Goal: Information Seeking & Learning: Understand process/instructions

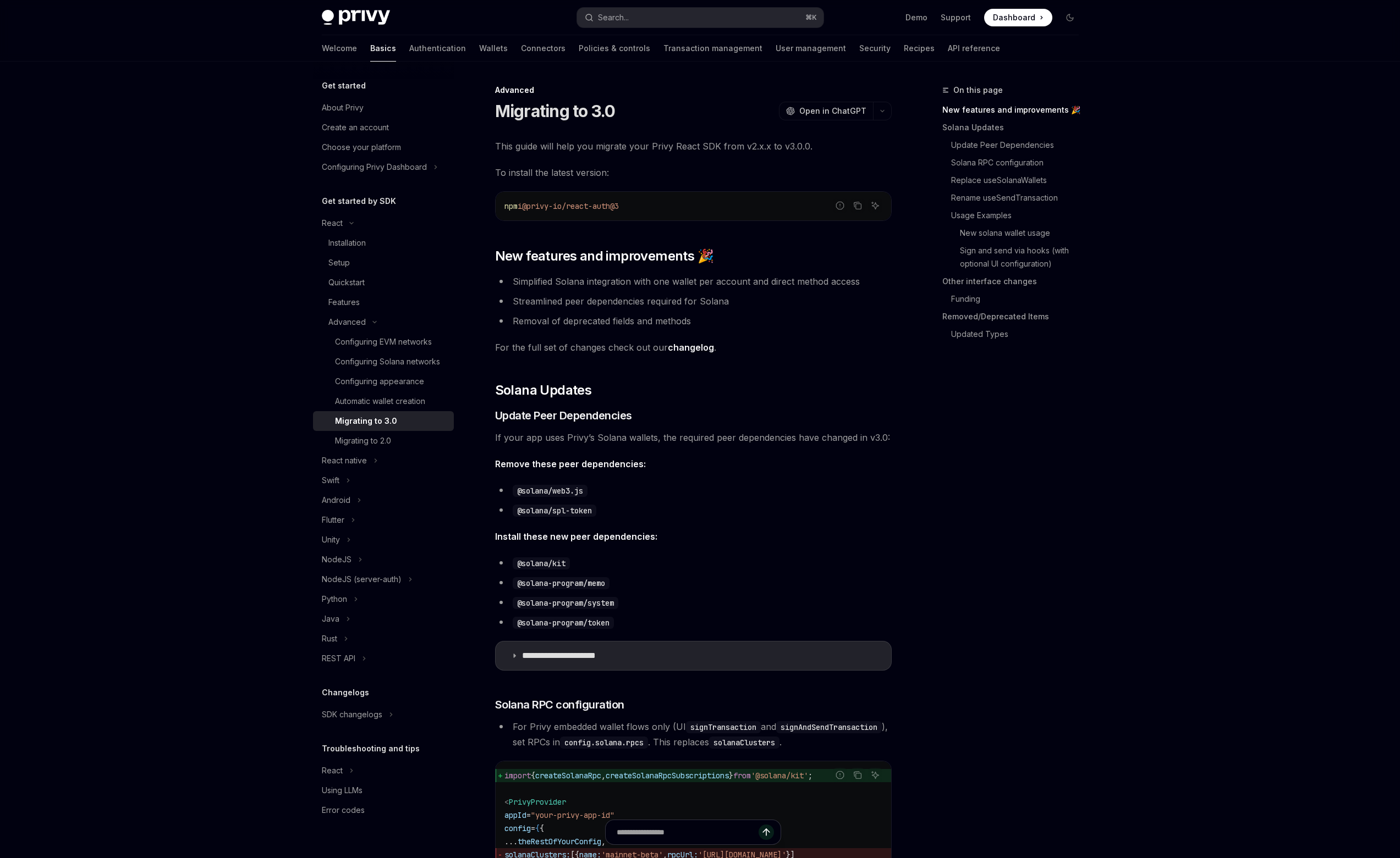
drag, startPoint x: 656, startPoint y: 208, endPoint x: 494, endPoint y: 214, distance: 162.1
click at [512, 251] on span "New features and improvements 🎉" at bounding box center [604, 256] width 219 height 18
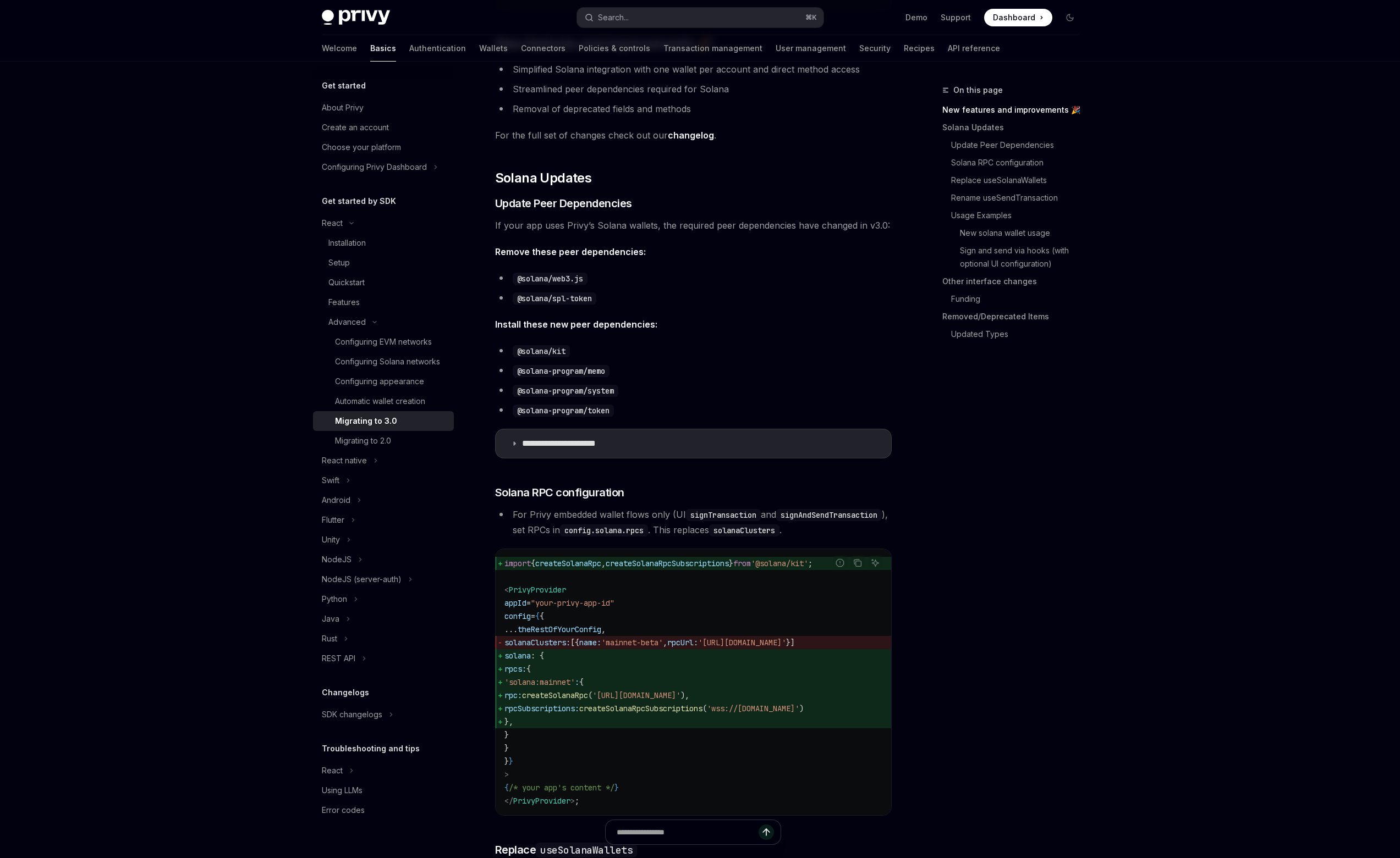
scroll to position [213, 0]
drag, startPoint x: 597, startPoint y: 280, endPoint x: 518, endPoint y: 280, distance: 79.0
click at [518, 280] on li "@solana/web3.js" at bounding box center [693, 278] width 396 height 16
copy code "@solana/web3.js"
drag, startPoint x: 603, startPoint y: 300, endPoint x: 509, endPoint y: 297, distance: 94.0
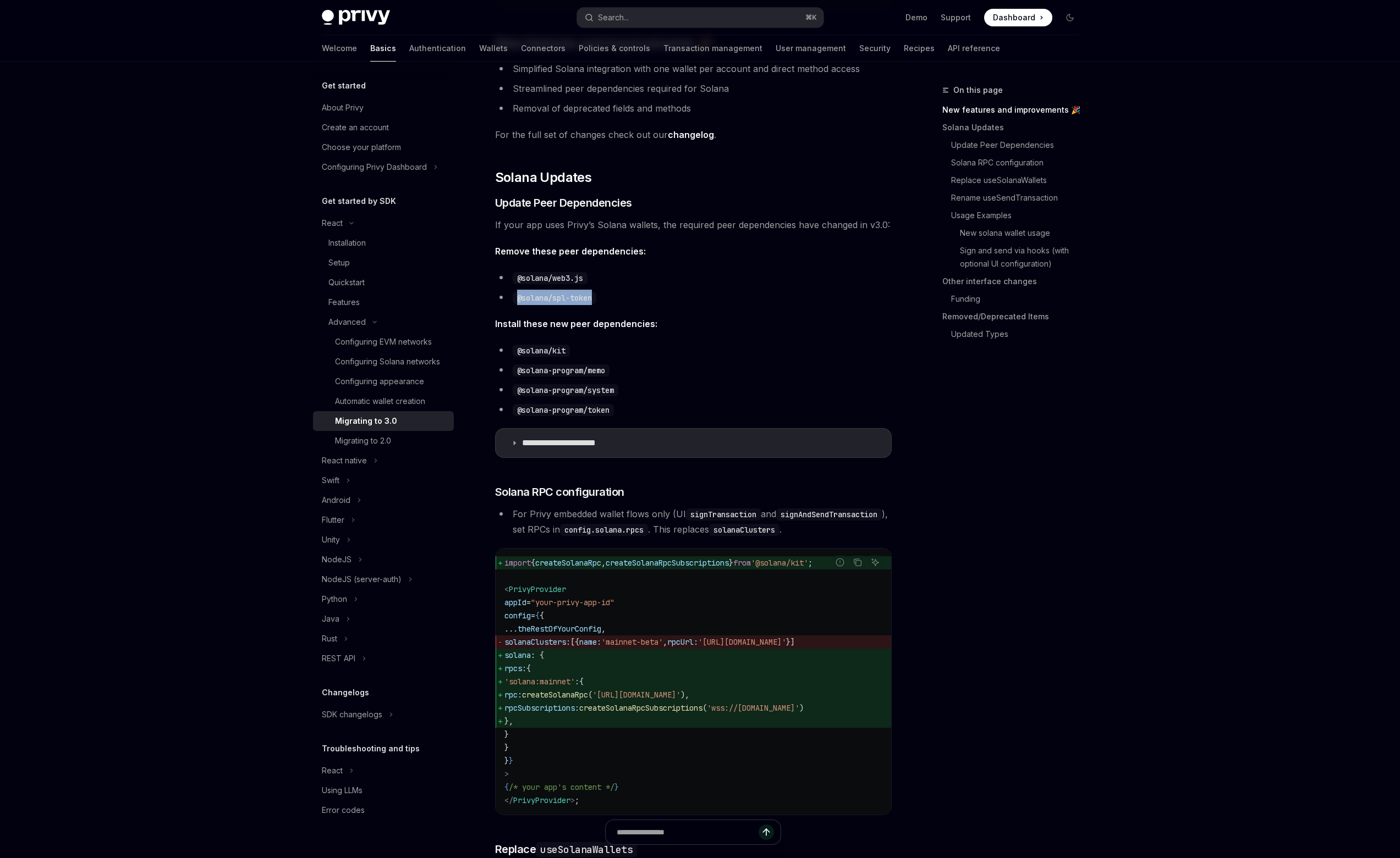
click at [509, 297] on li "@solana/spl-token" at bounding box center [693, 298] width 396 height 16
copy code "@solana/spl-token"
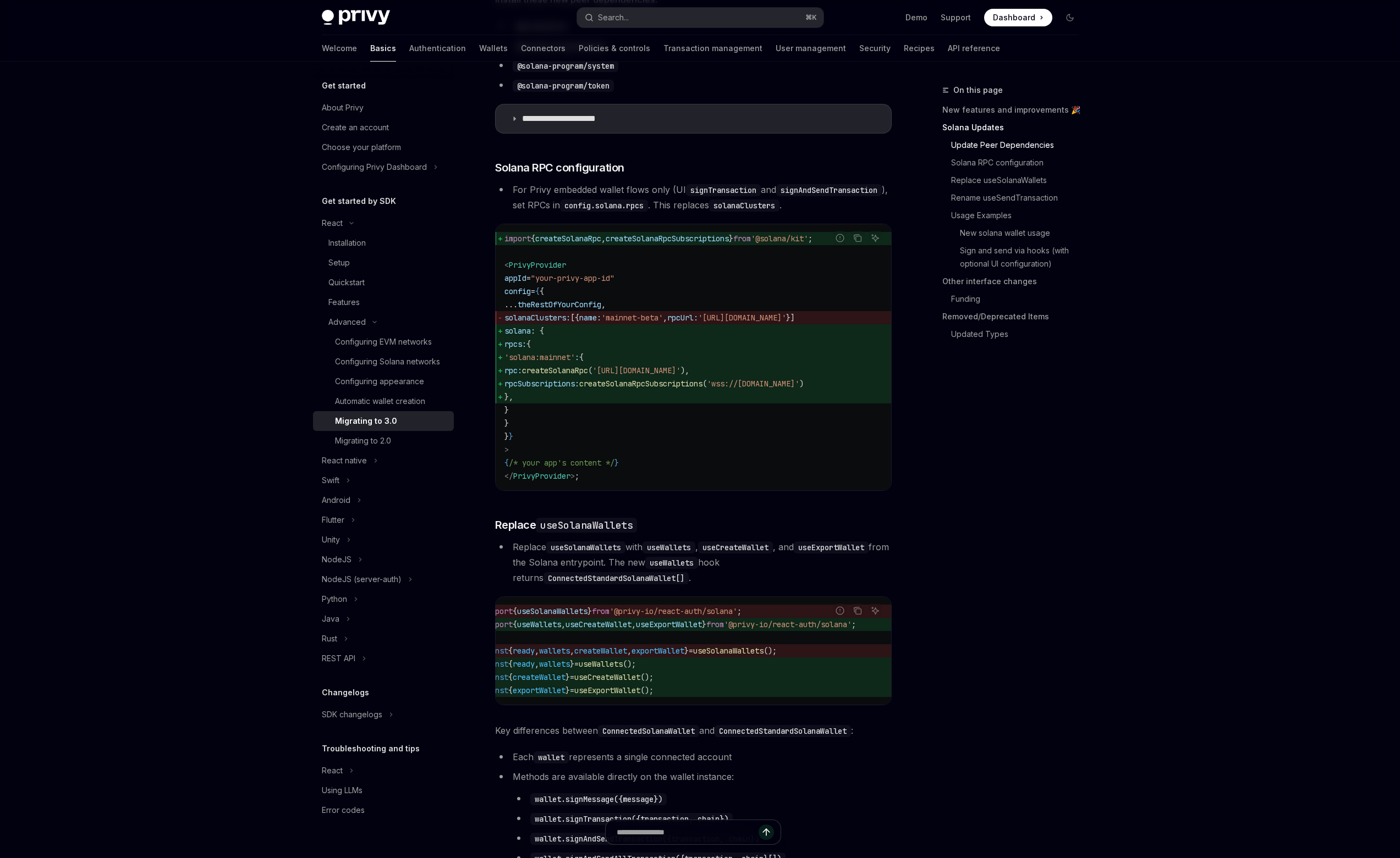
scroll to position [0, 30]
drag, startPoint x: 745, startPoint y: 644, endPoint x: 877, endPoint y: 645, distance: 132.0
click at [877, 645] on div "Report incorrect code Copy Ask AI import { useSolanaWallets } from '@privy-io/r…" at bounding box center [693, 651] width 396 height 109
click at [878, 634] on div "Ask AI" at bounding box center [875, 628] width 27 height 11
drag, startPoint x: 880, startPoint y: 644, endPoint x: 749, endPoint y: 647, distance: 131.0
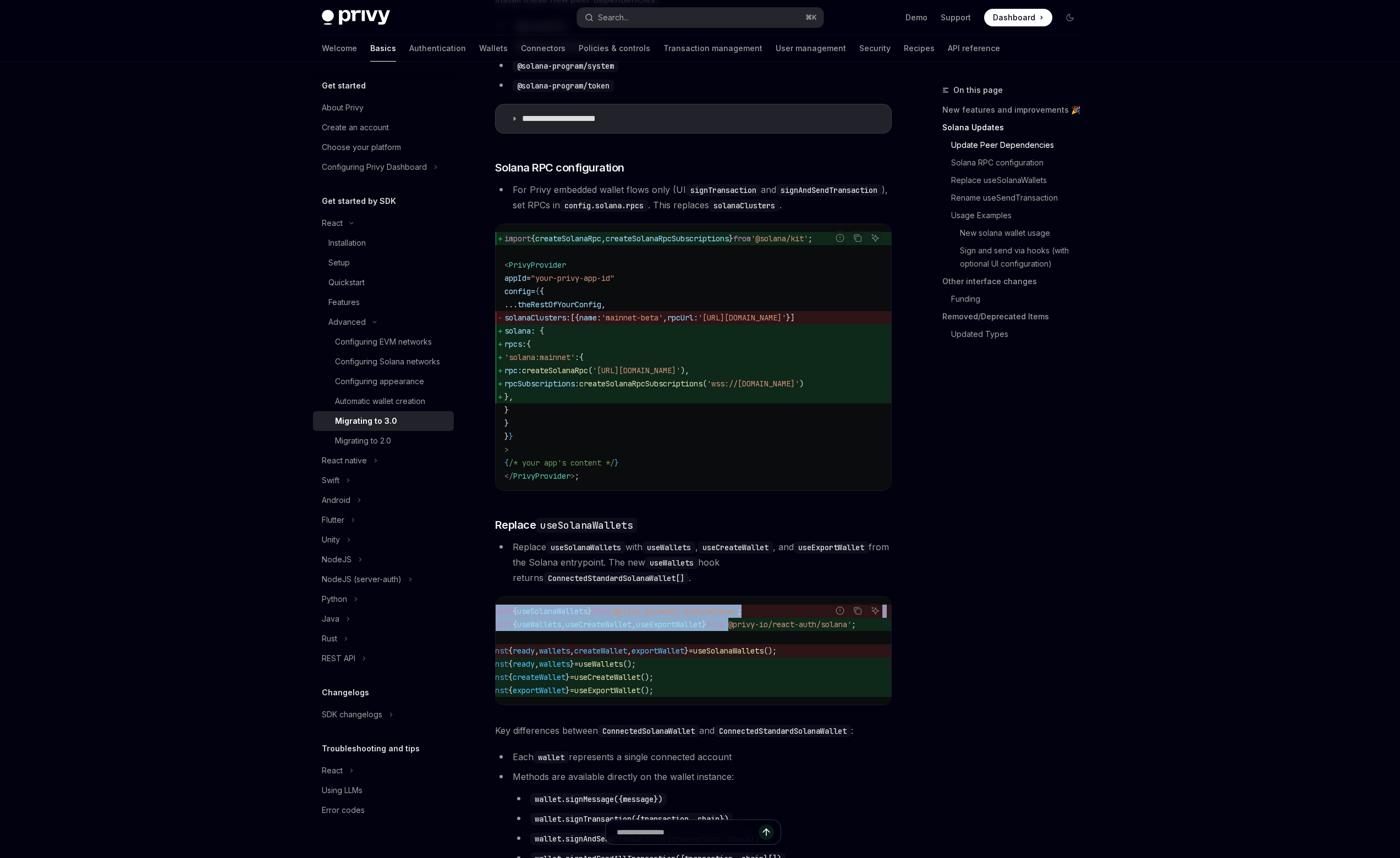
click at [749, 647] on div "Report incorrect code Copy Ask AI import { useSolanaWallets } from '@privy-io/r…" at bounding box center [693, 651] width 396 height 109
click at [754, 630] on span "'@privy-io/react-auth/solana'" at bounding box center [787, 625] width 128 height 10
click at [765, 630] on span "'@privy-io/react-auth/solana'" at bounding box center [787, 625] width 128 height 10
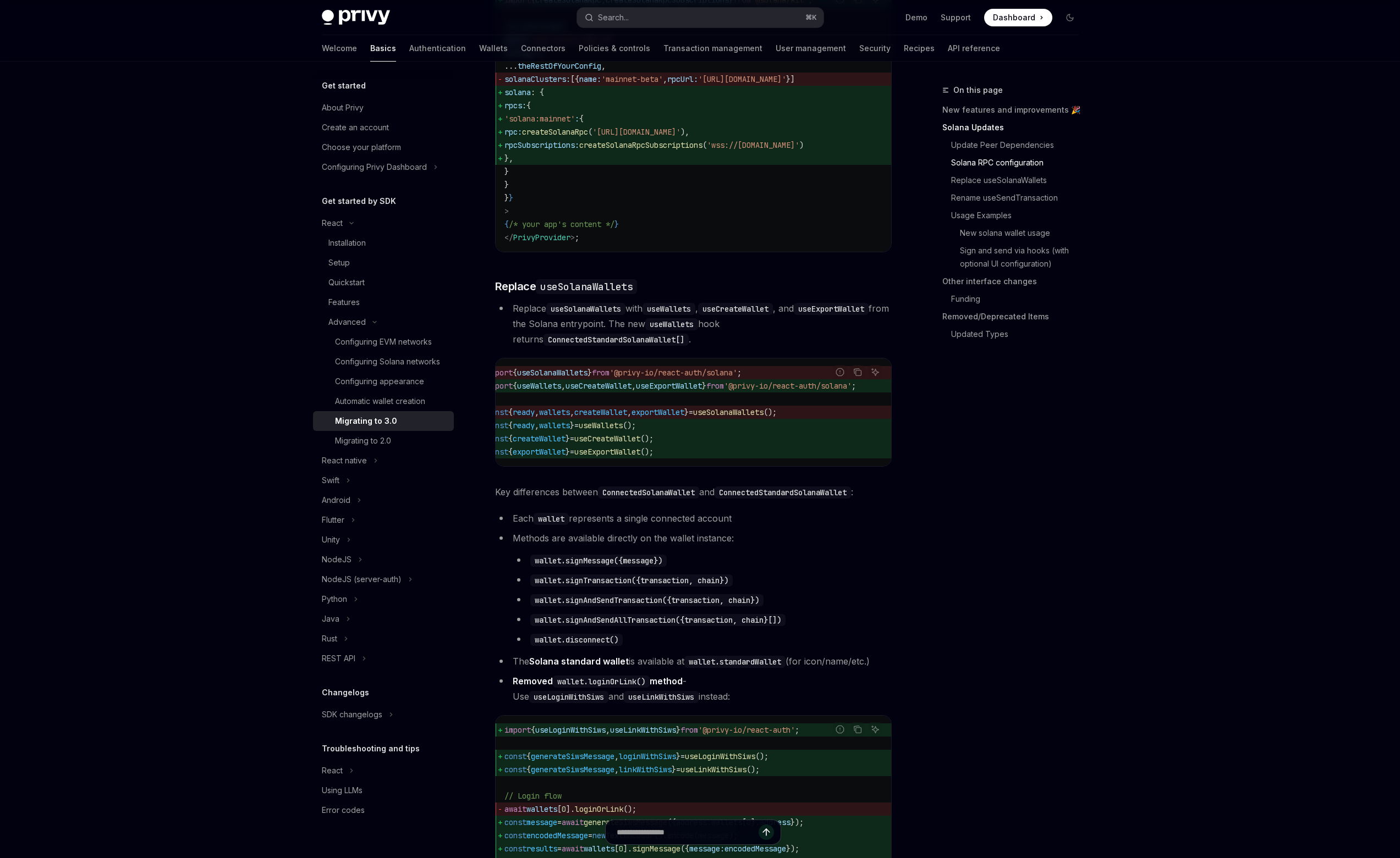
scroll to position [778, 0]
click at [794, 313] on code "useExportWallet" at bounding box center [831, 307] width 75 height 12
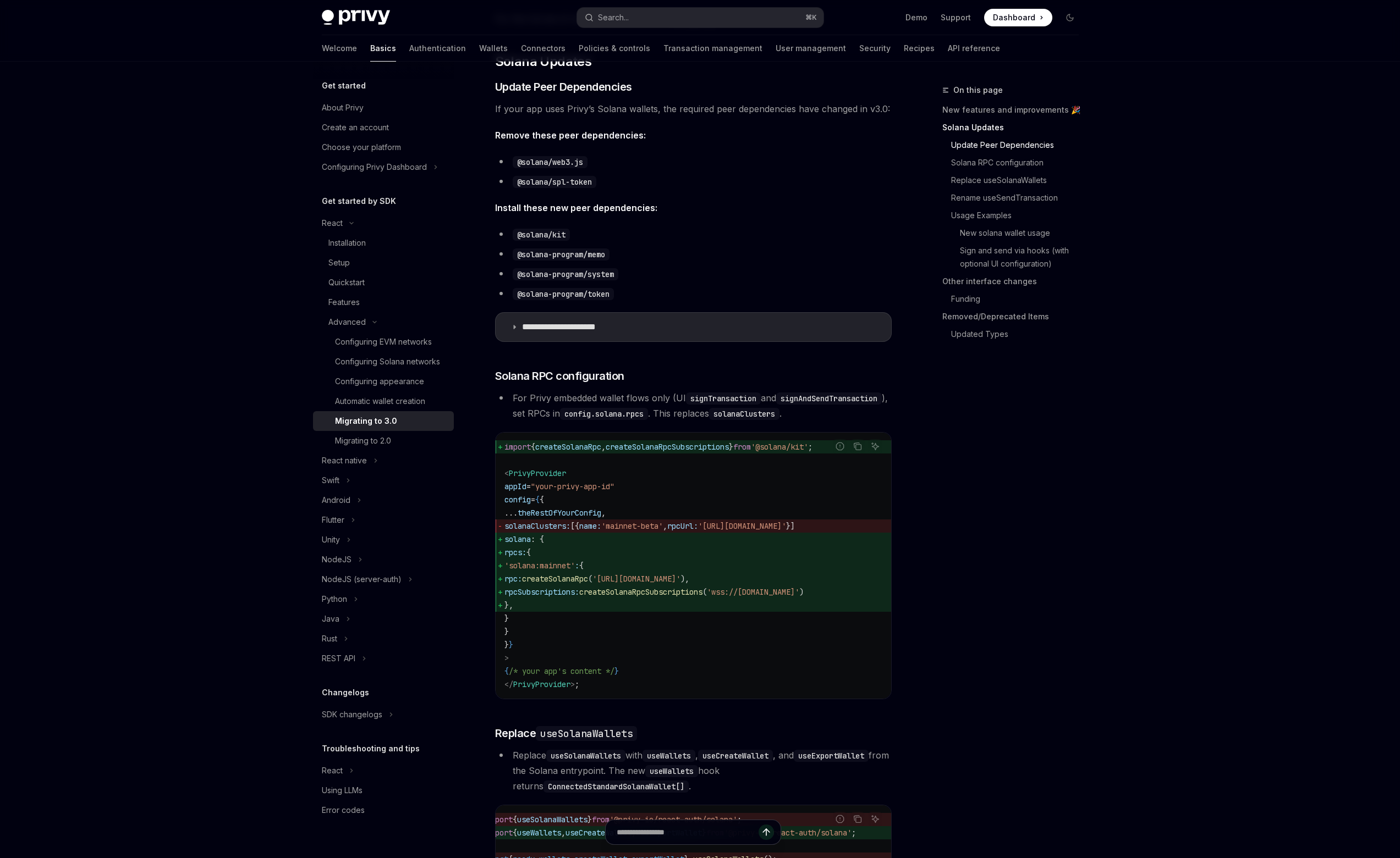
drag, startPoint x: 520, startPoint y: 555, endPoint x: 550, endPoint y: 645, distance: 94.9
click at [550, 645] on code "import { createSolanaRpc , createSolanaRpcSubscriptions } from '@solana/kit' ; …" at bounding box center [693, 566] width 378 height 251
copy code "solana : { rpcs: { 'solana:mainnet' : { rpc: createSolanaRpc ( 'https://api.mai…"
click at [690, 452] on span "createSolanaRpcSubscriptions" at bounding box center [666, 447] width 124 height 10
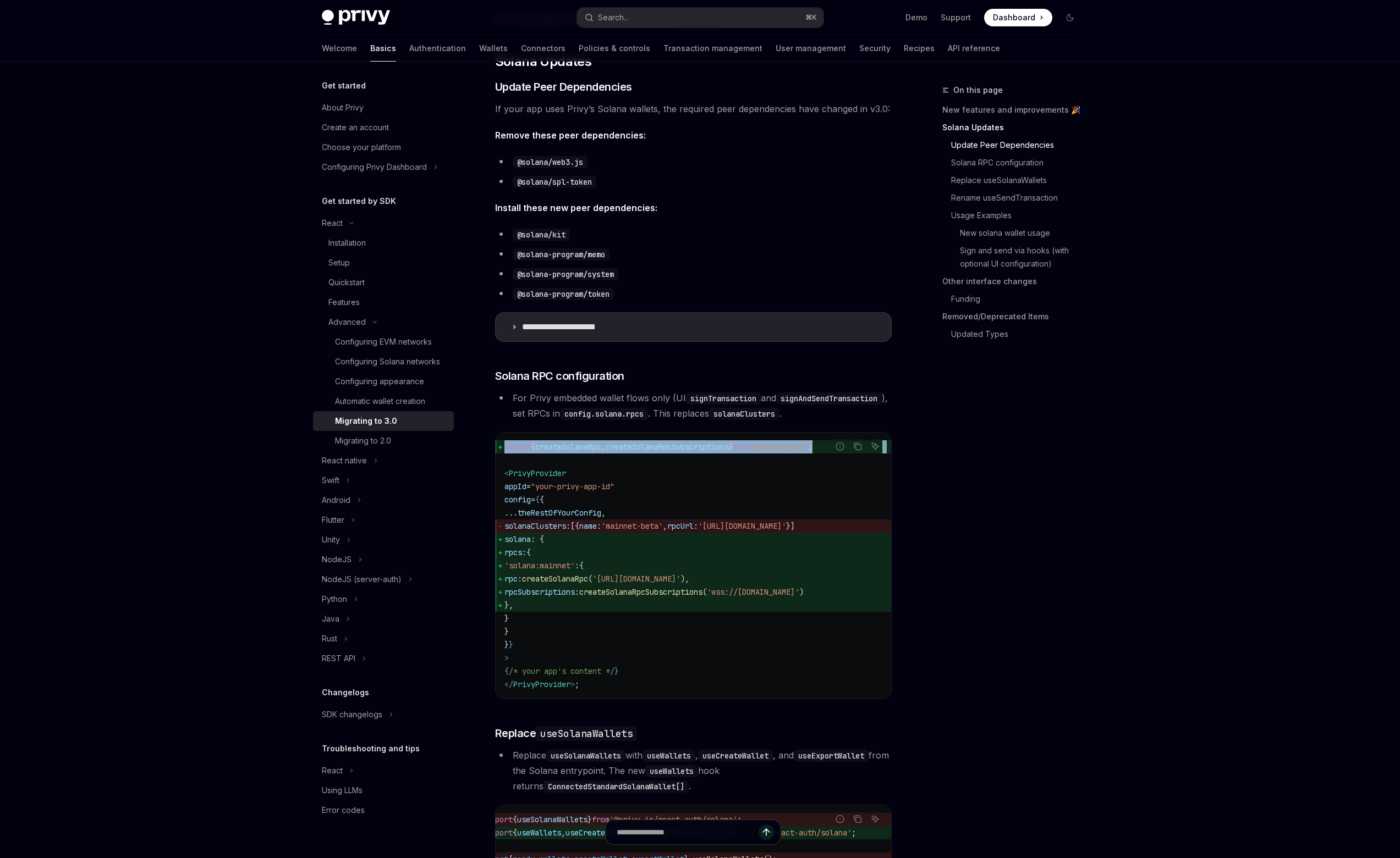
click at [690, 452] on span "createSolanaRpcSubscriptions" at bounding box center [666, 447] width 124 height 10
copy code "import { createSolanaRpc , createSolanaRpcSubscriptions } from '@solana/kit' ;"
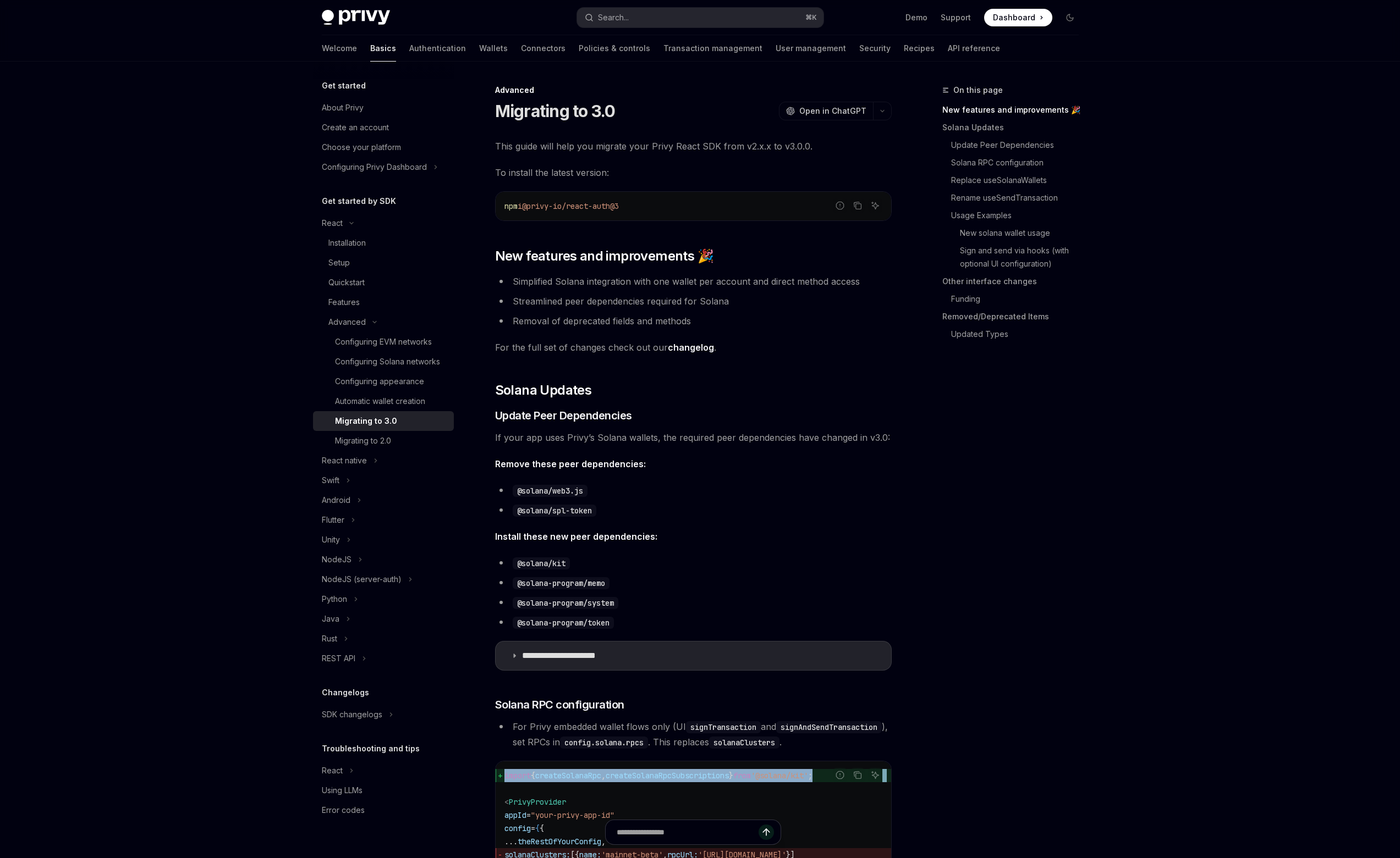
scroll to position [23, 0]
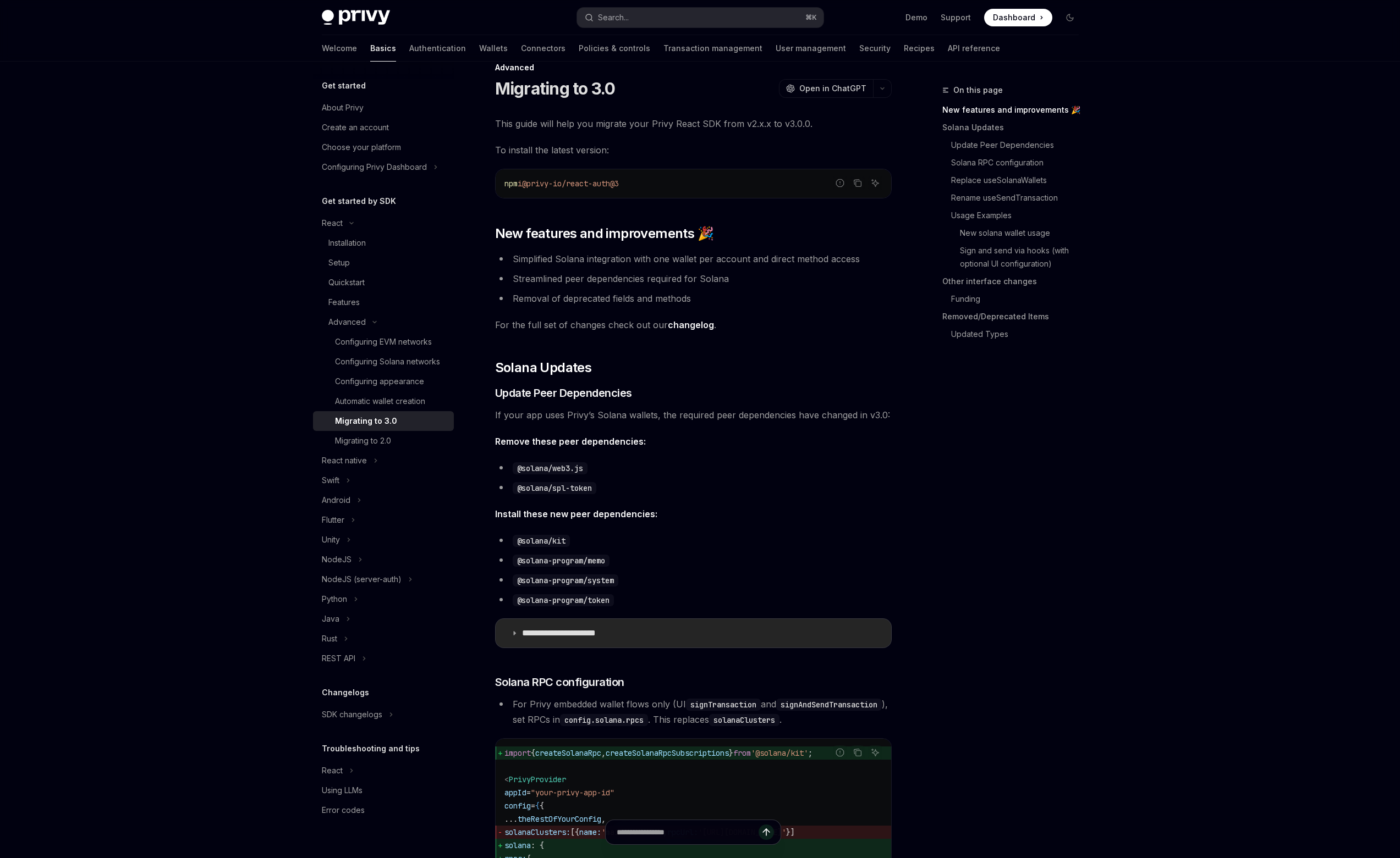
click at [585, 640] on summary "**********" at bounding box center [693, 633] width 395 height 29
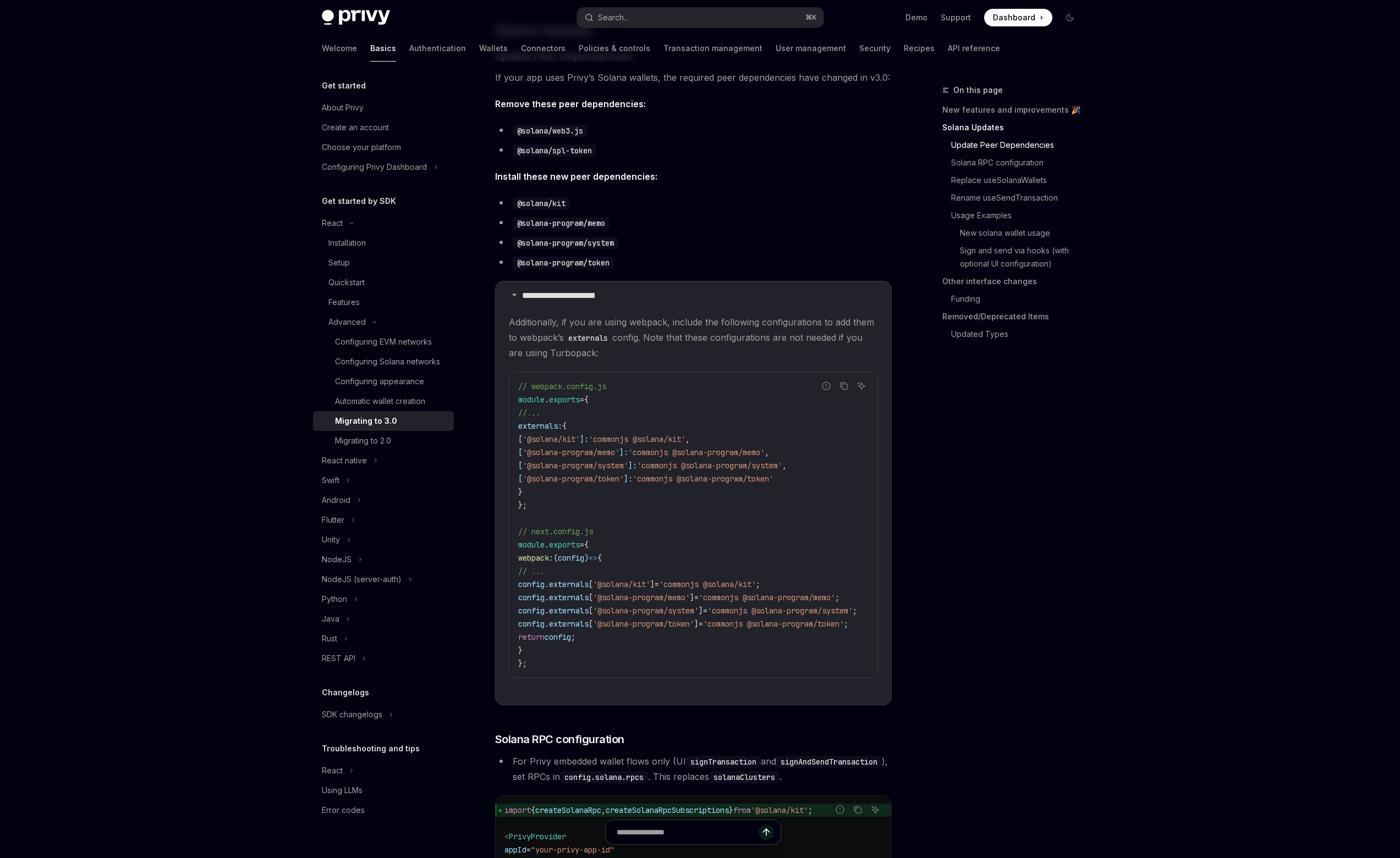
scroll to position [355, 0]
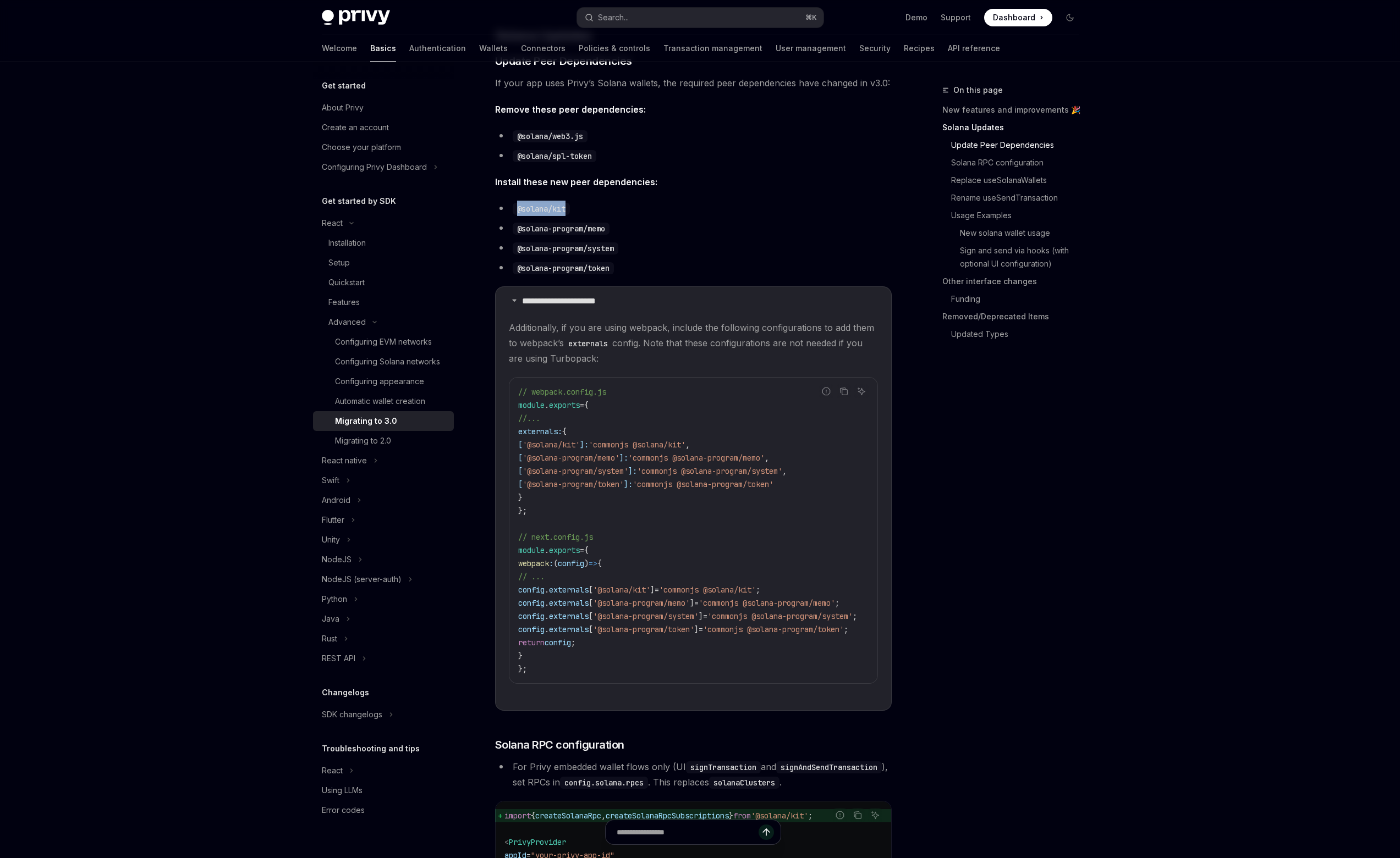
drag, startPoint x: 580, startPoint y: 213, endPoint x: 518, endPoint y: 210, distance: 62.1
click at [518, 210] on li "@solana/kit" at bounding box center [693, 209] width 396 height 16
copy code "@solana/kit"
drag, startPoint x: 600, startPoint y: 140, endPoint x: 514, endPoint y: 140, distance: 86.0
click at [514, 140] on li "@solana/web3.js" at bounding box center [693, 136] width 396 height 16
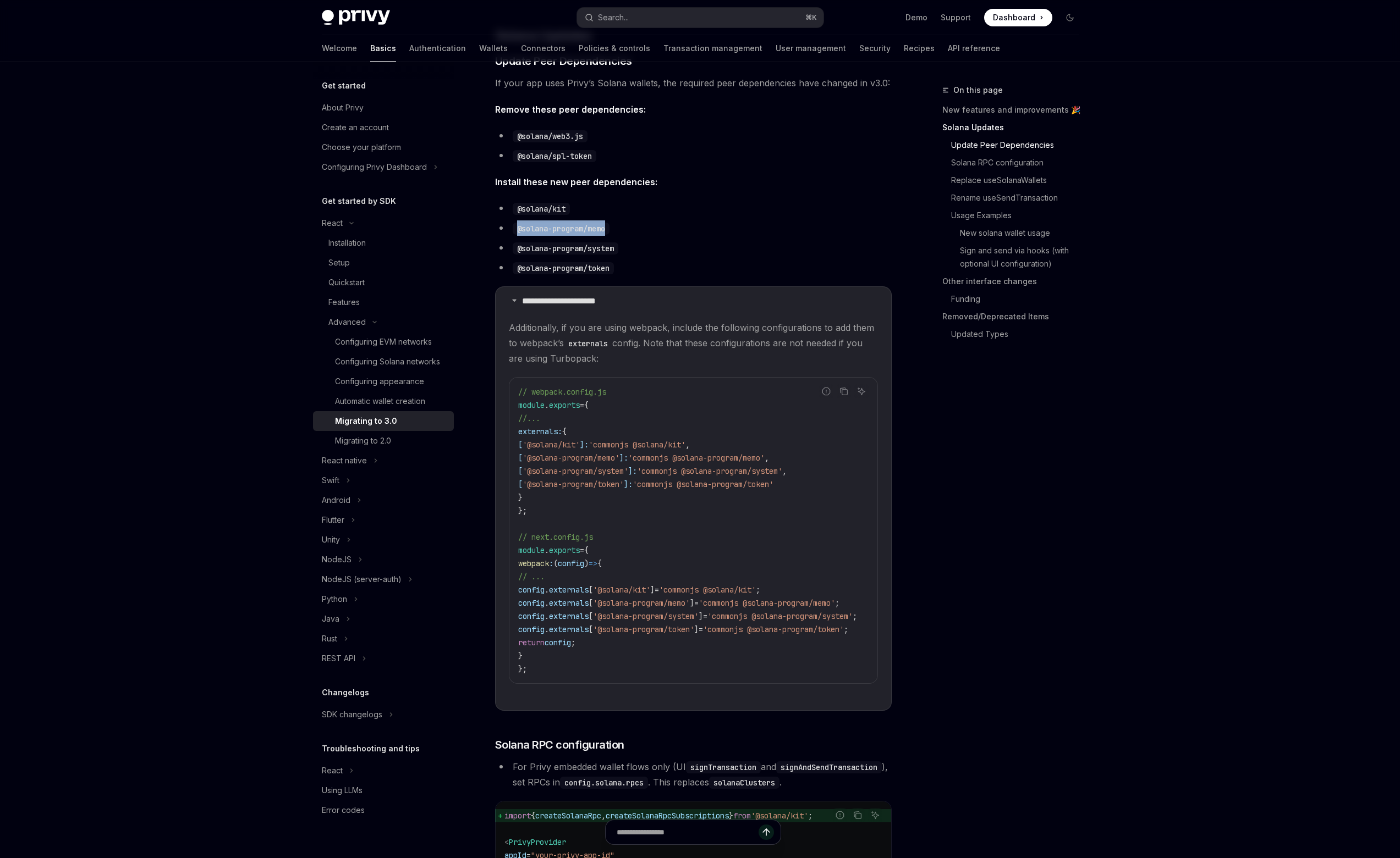
drag, startPoint x: 612, startPoint y: 226, endPoint x: 514, endPoint y: 227, distance: 98.0
click at [514, 227] on code "@solana-program/memo" at bounding box center [561, 228] width 97 height 12
copy code "@solana-program/memo"
drag, startPoint x: 650, startPoint y: 246, endPoint x: 503, endPoint y: 247, distance: 147.0
click at [503, 247] on li "@solana-program/system" at bounding box center [693, 248] width 396 height 16
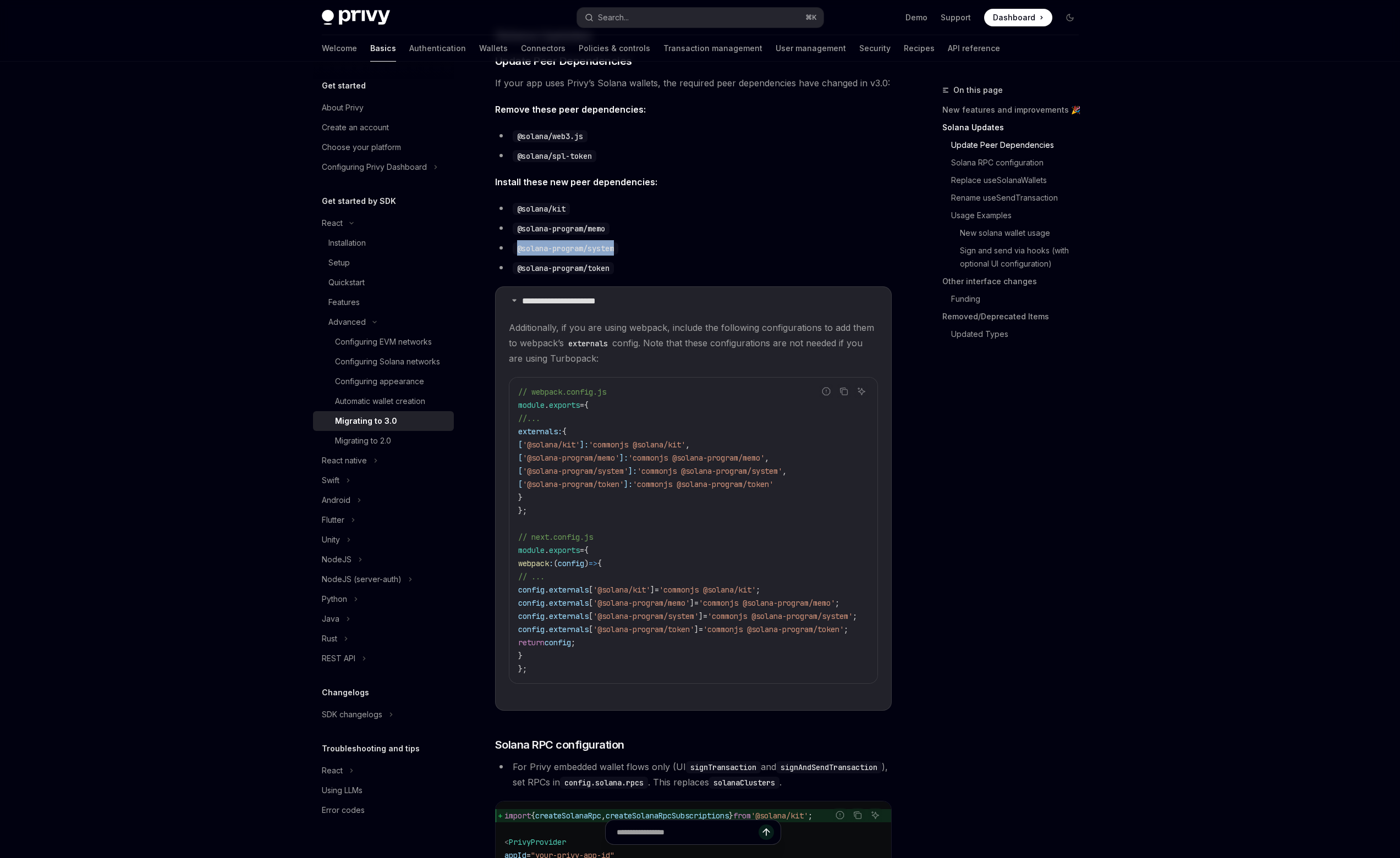
copy code "@solana-program/system"
drag, startPoint x: 632, startPoint y: 267, endPoint x: 516, endPoint y: 267, distance: 116.0
click at [516, 267] on li "@solana-program/token" at bounding box center [693, 268] width 396 height 16
copy code "@solana-program/token"
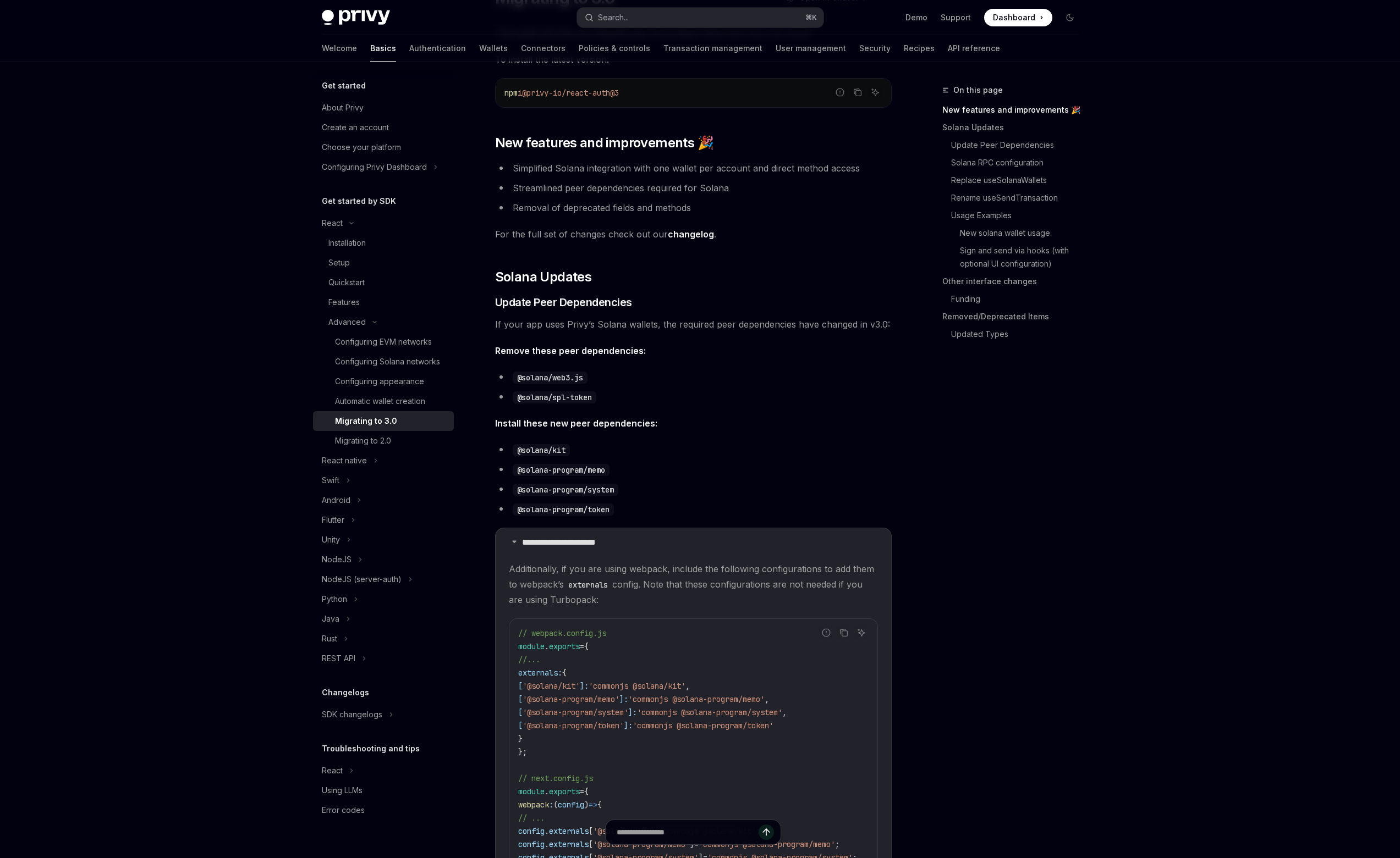
scroll to position [133, 0]
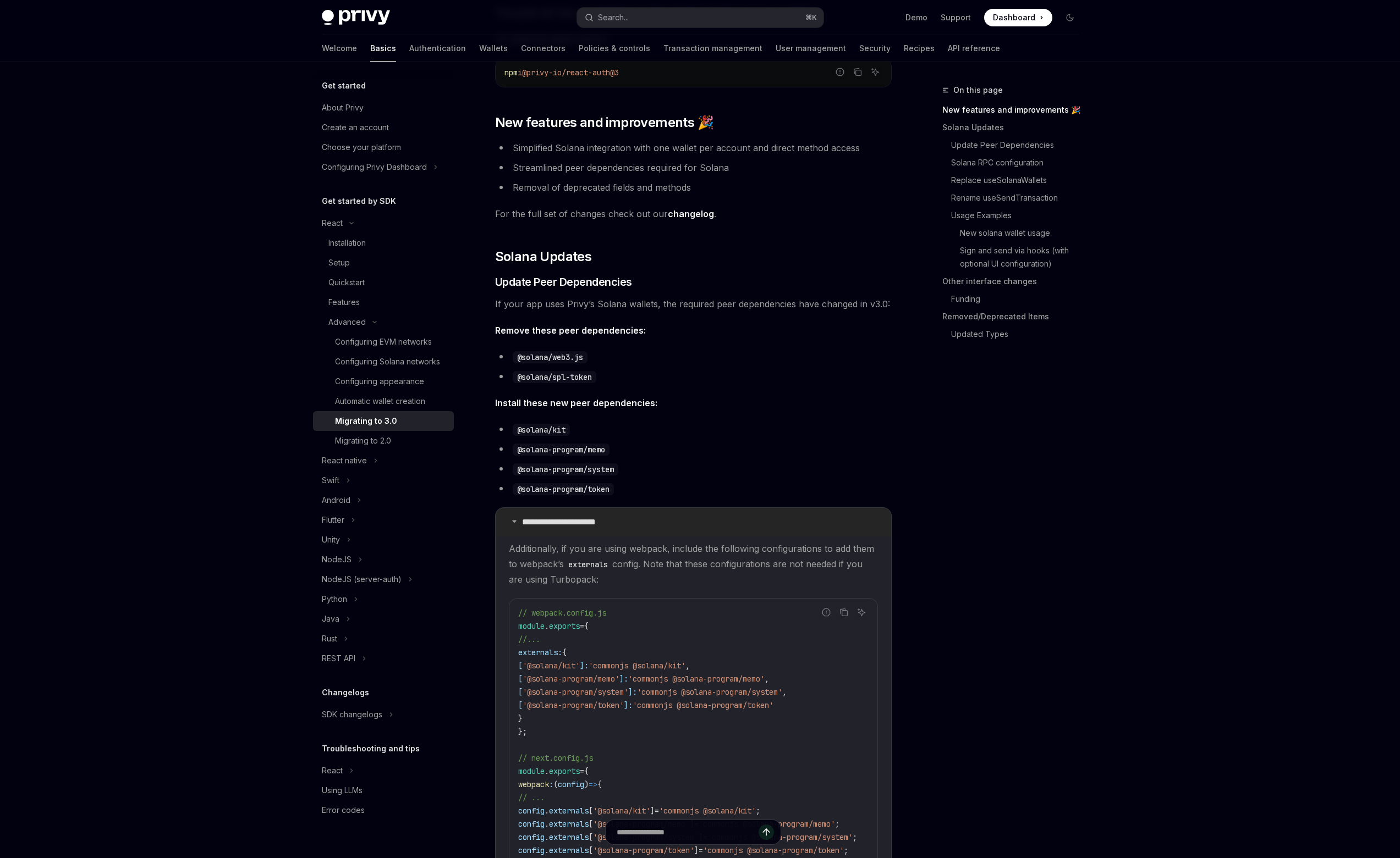
click at [514, 515] on summary "**********" at bounding box center [693, 522] width 395 height 29
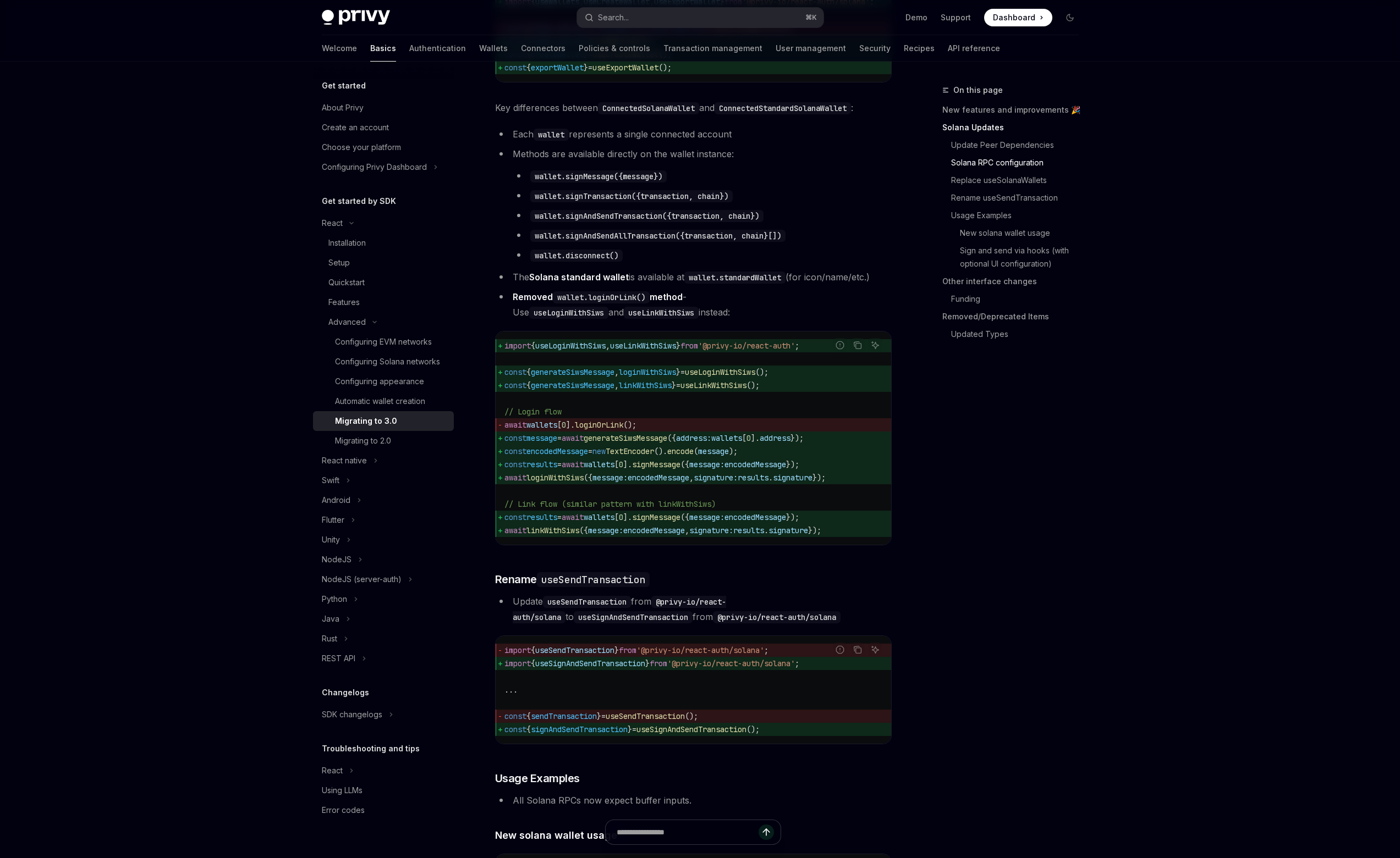
scroll to position [1171, 0]
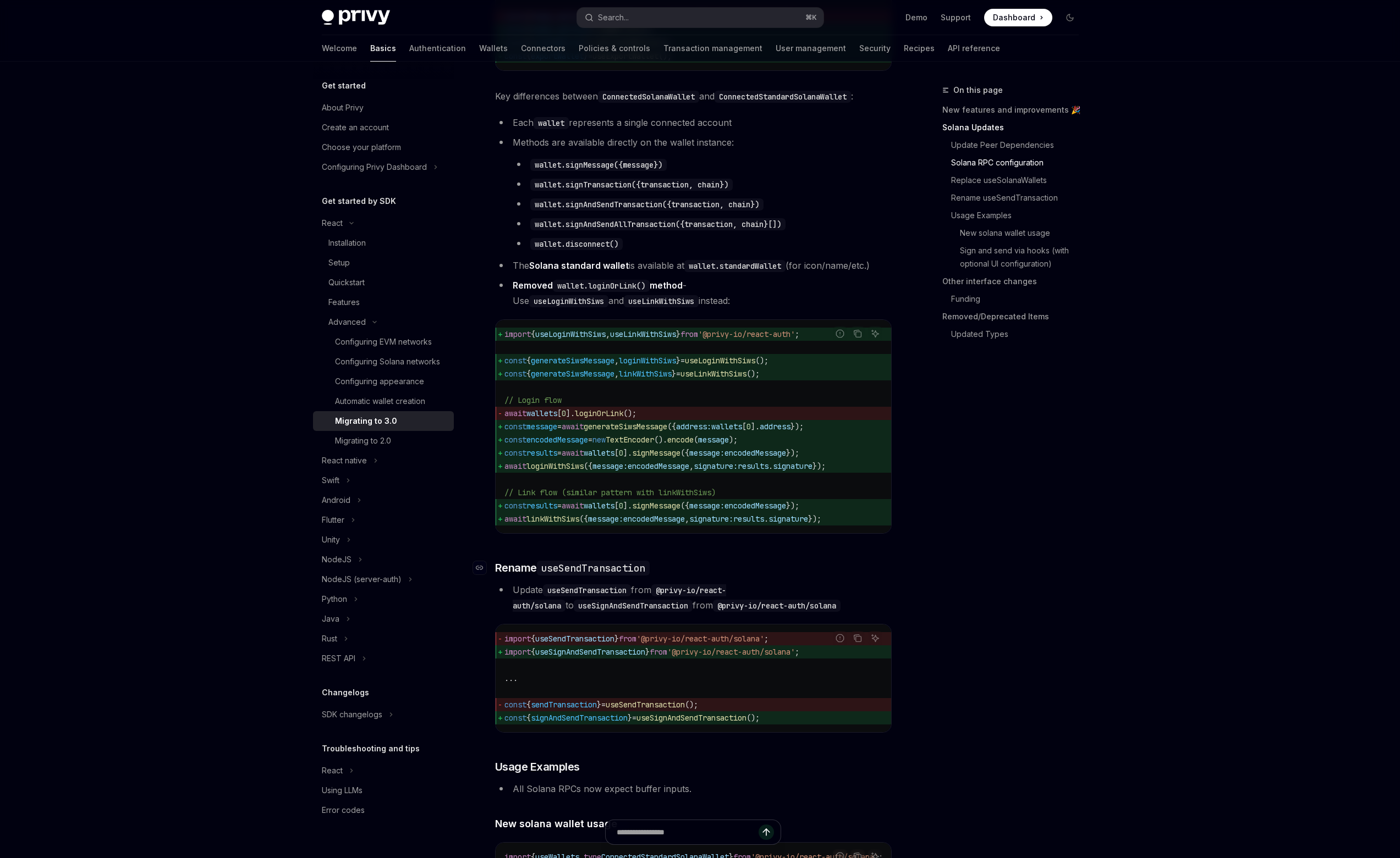
click at [602, 575] on code "useSendTransaction" at bounding box center [593, 567] width 113 height 15
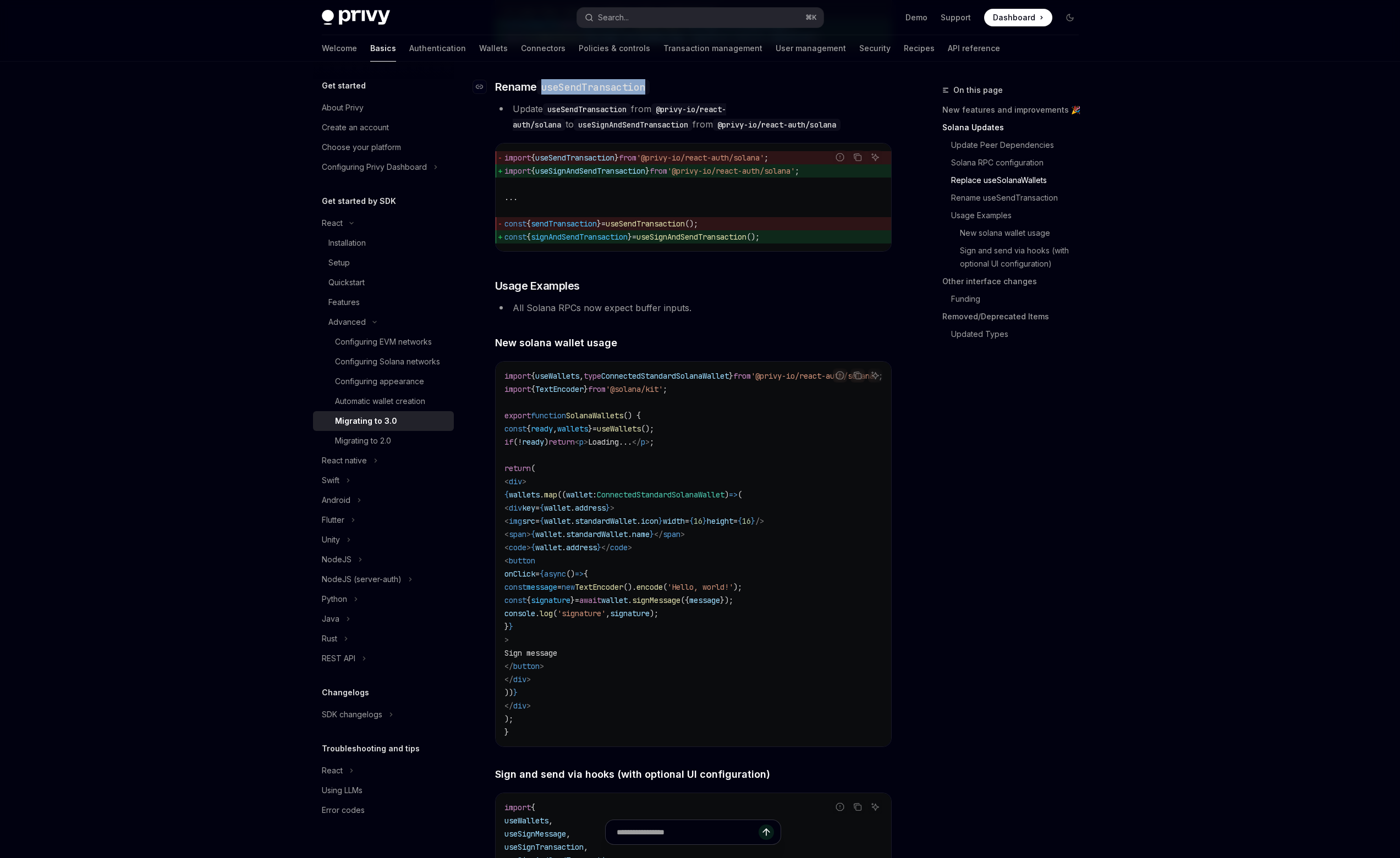
scroll to position [1677, 0]
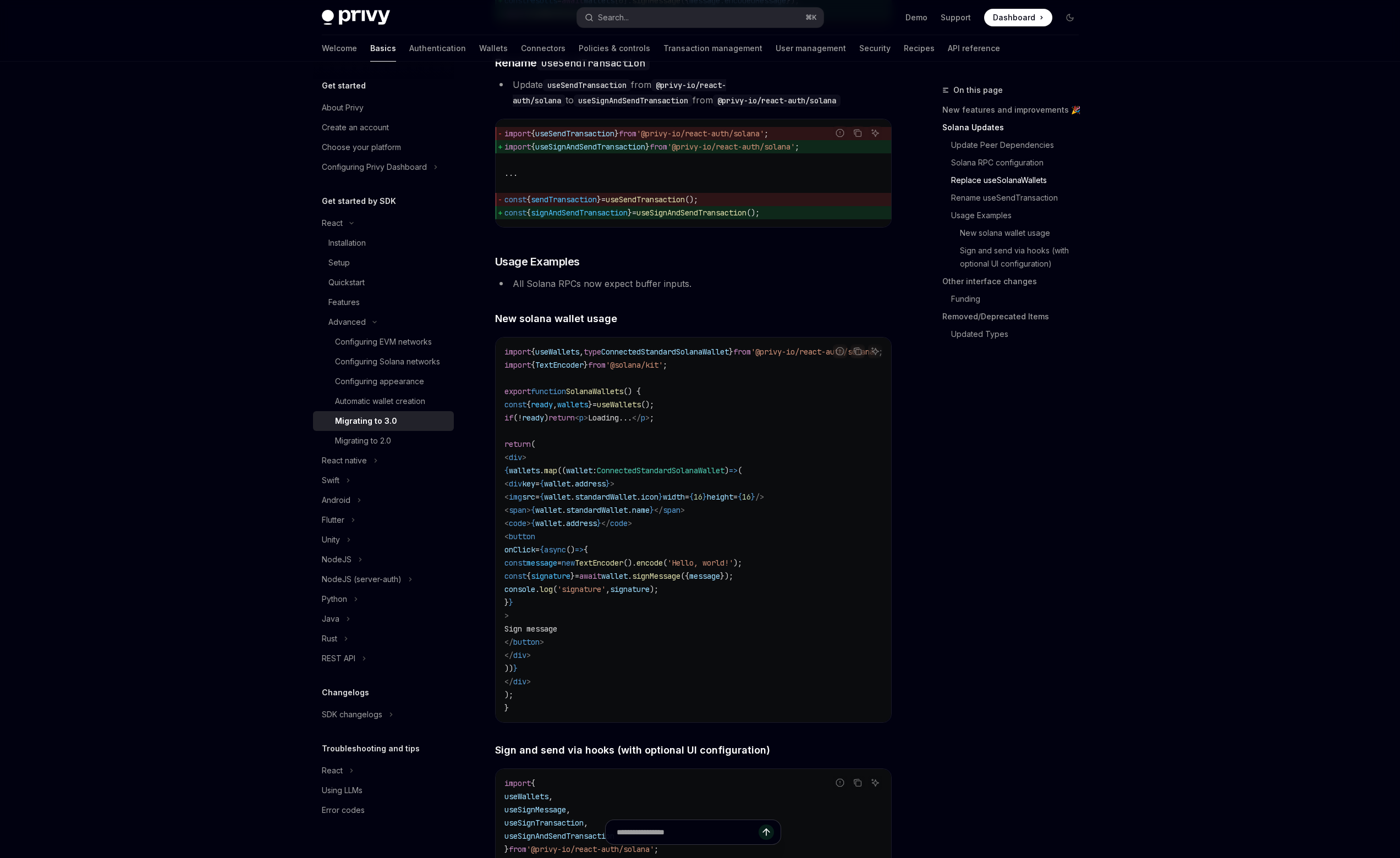
click at [588, 205] on span "sendTransaction" at bounding box center [564, 200] width 66 height 10
copy span "sendTransaction"
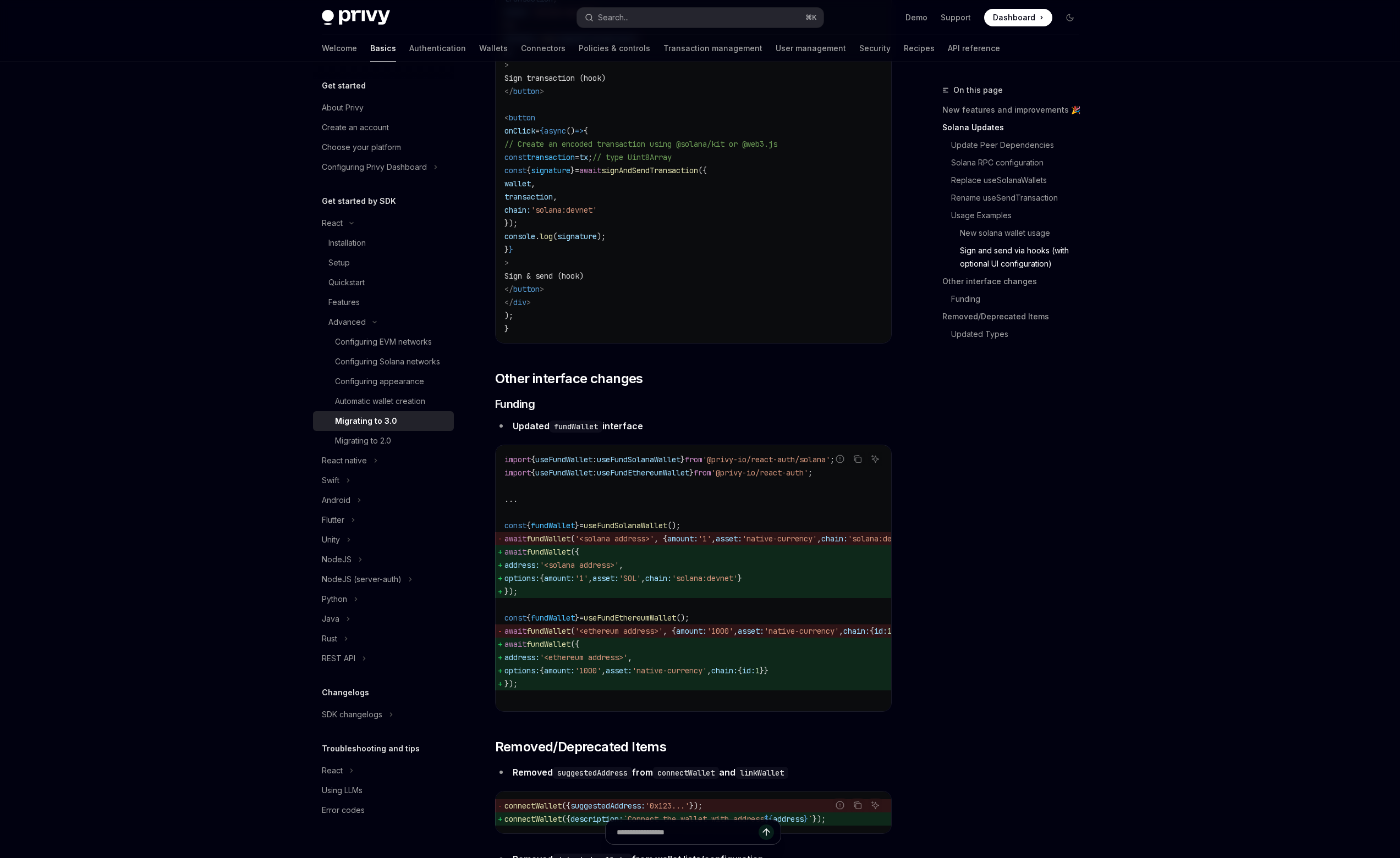
scroll to position [2969, 0]
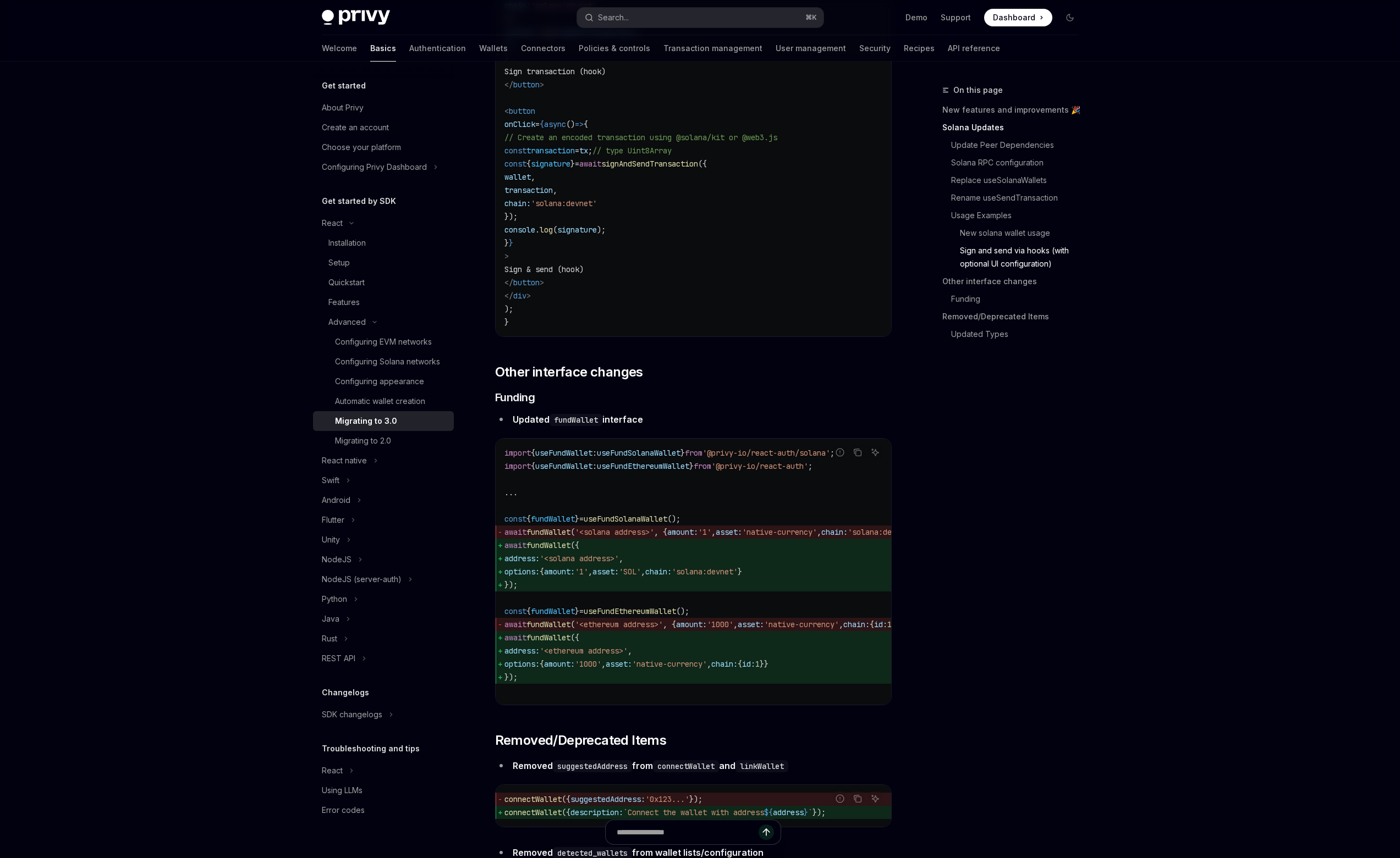
click at [542, 551] on span "fundWallet" at bounding box center [548, 546] width 44 height 10
copy span "fundWallet"
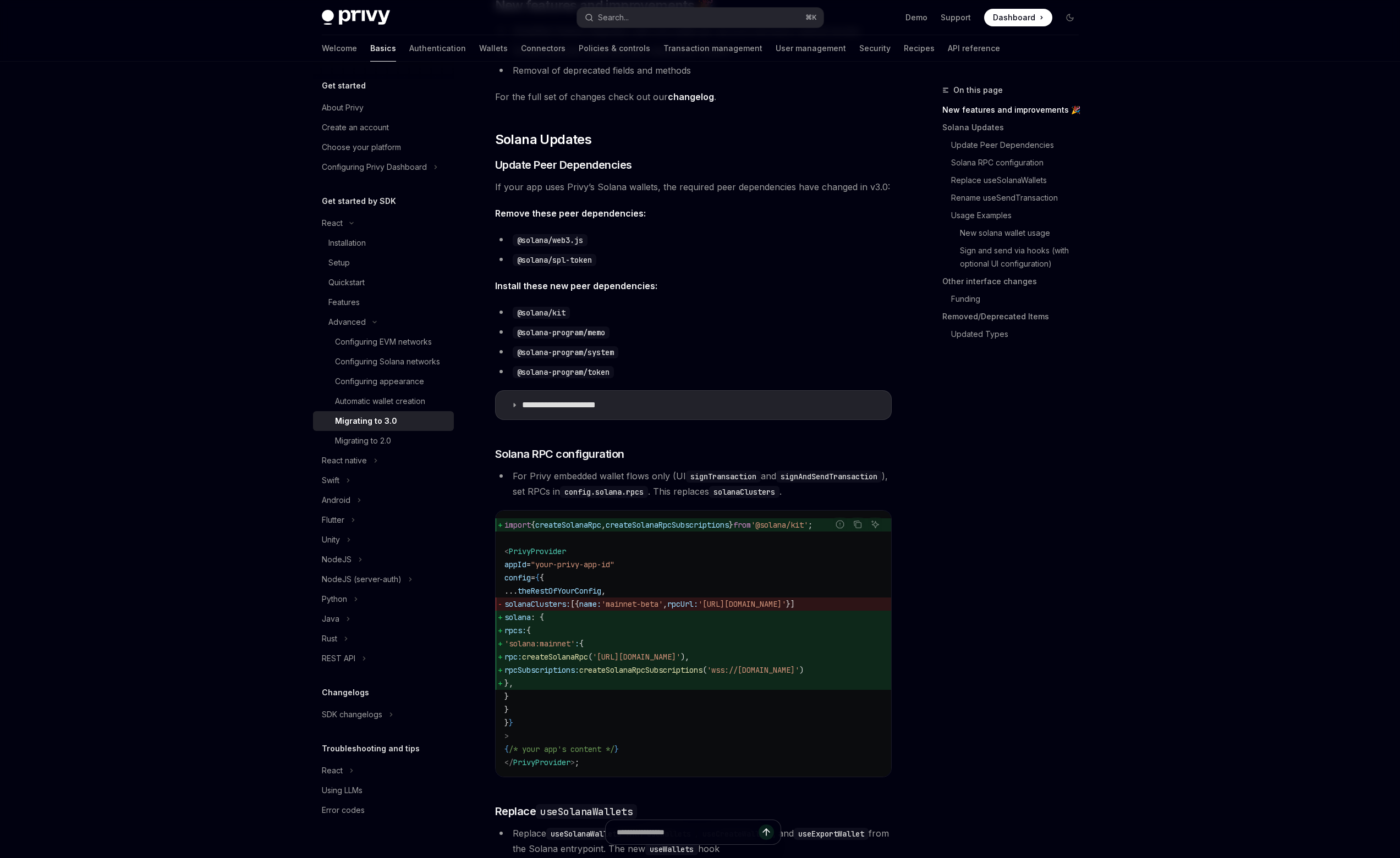
scroll to position [266, 0]
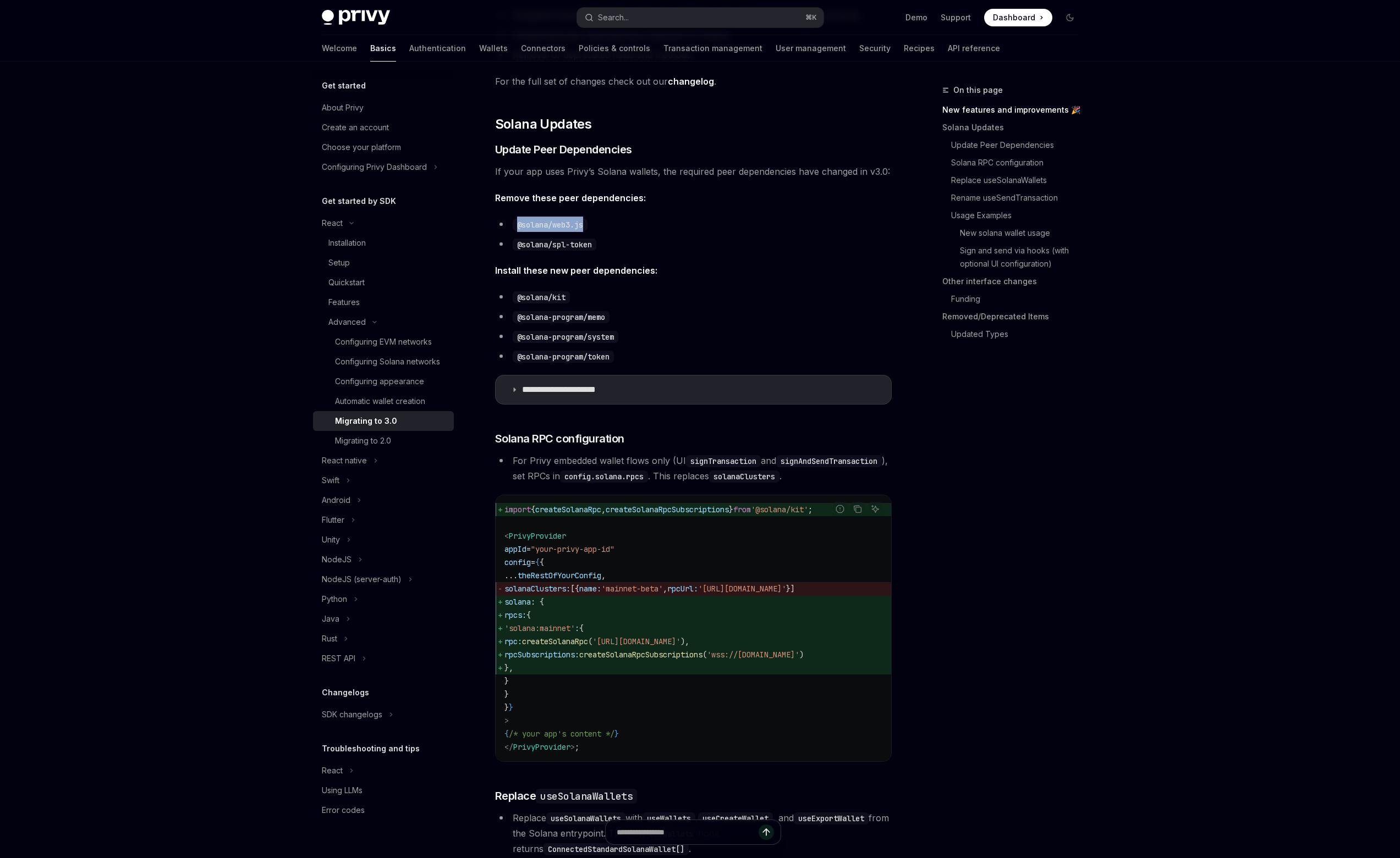
drag, startPoint x: 565, startPoint y: 232, endPoint x: 506, endPoint y: 231, distance: 59.0
click at [506, 231] on ul "@solana/web3.js @solana/spl-token" at bounding box center [693, 234] width 396 height 36
copy ul "@solana/web3.js"
drag, startPoint x: 597, startPoint y: 242, endPoint x: 518, endPoint y: 248, distance: 79.2
click at [518, 248] on li "@solana/spl-token" at bounding box center [693, 244] width 396 height 16
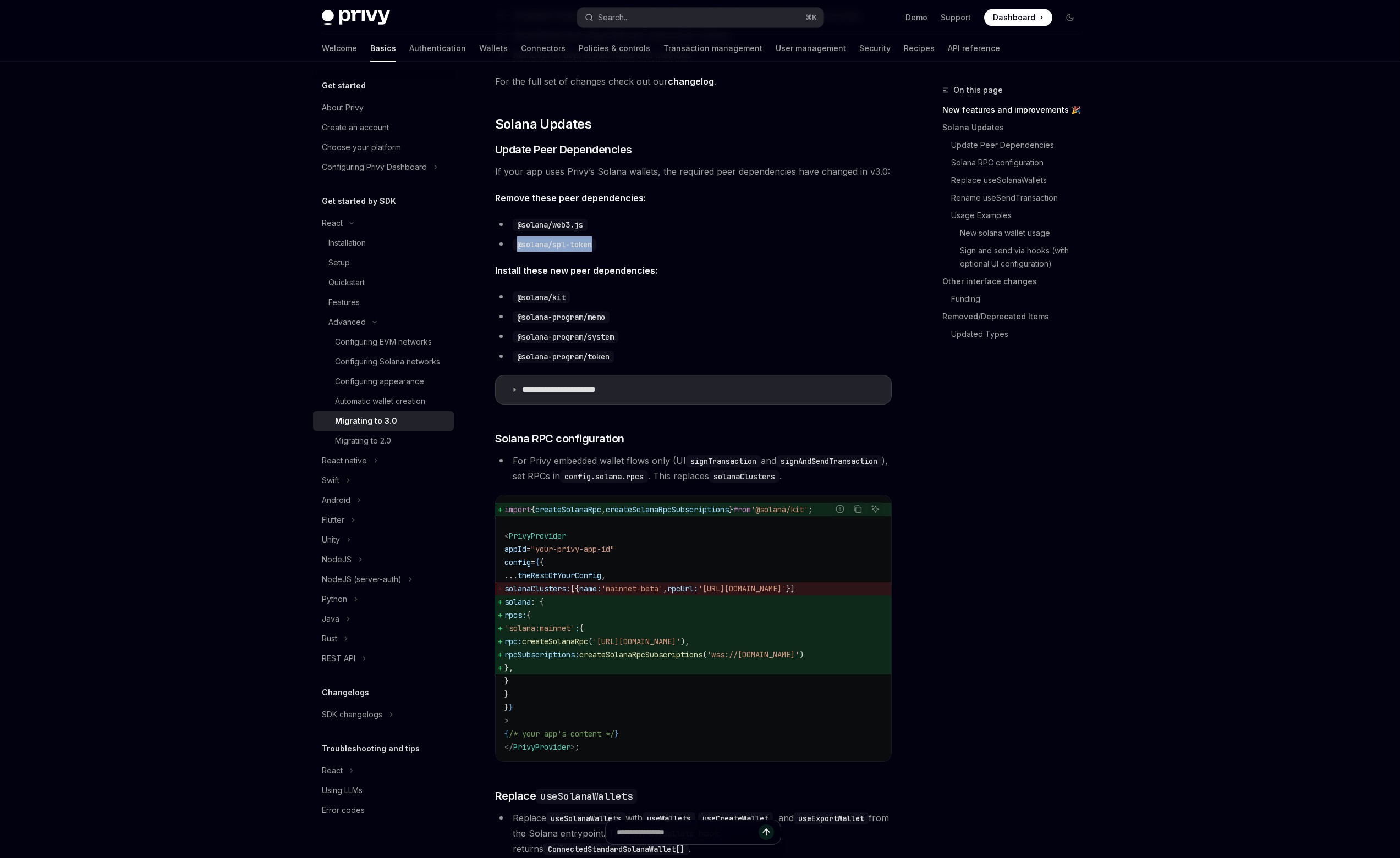
copy code "@solana/spl-token"
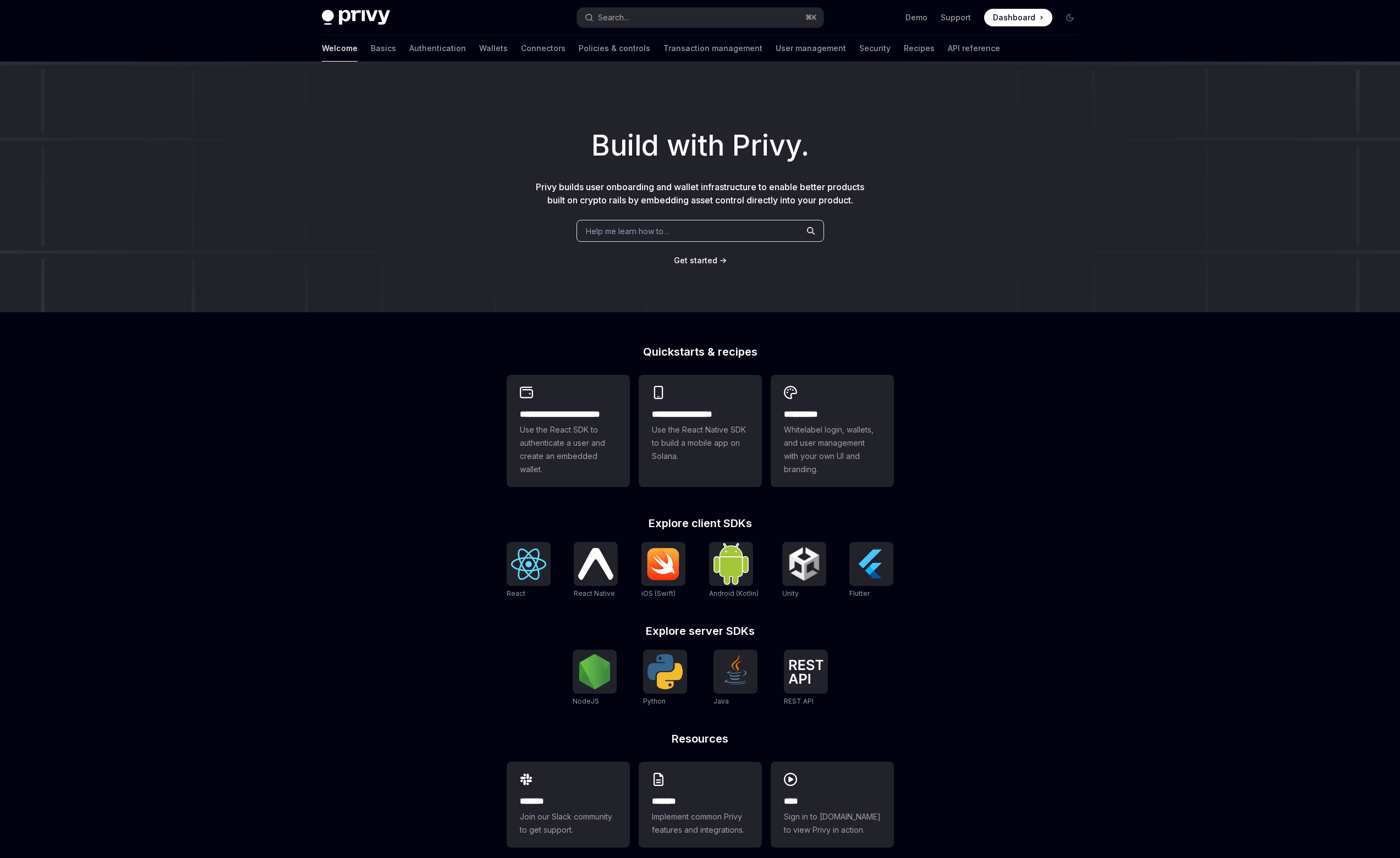
type textarea "*"
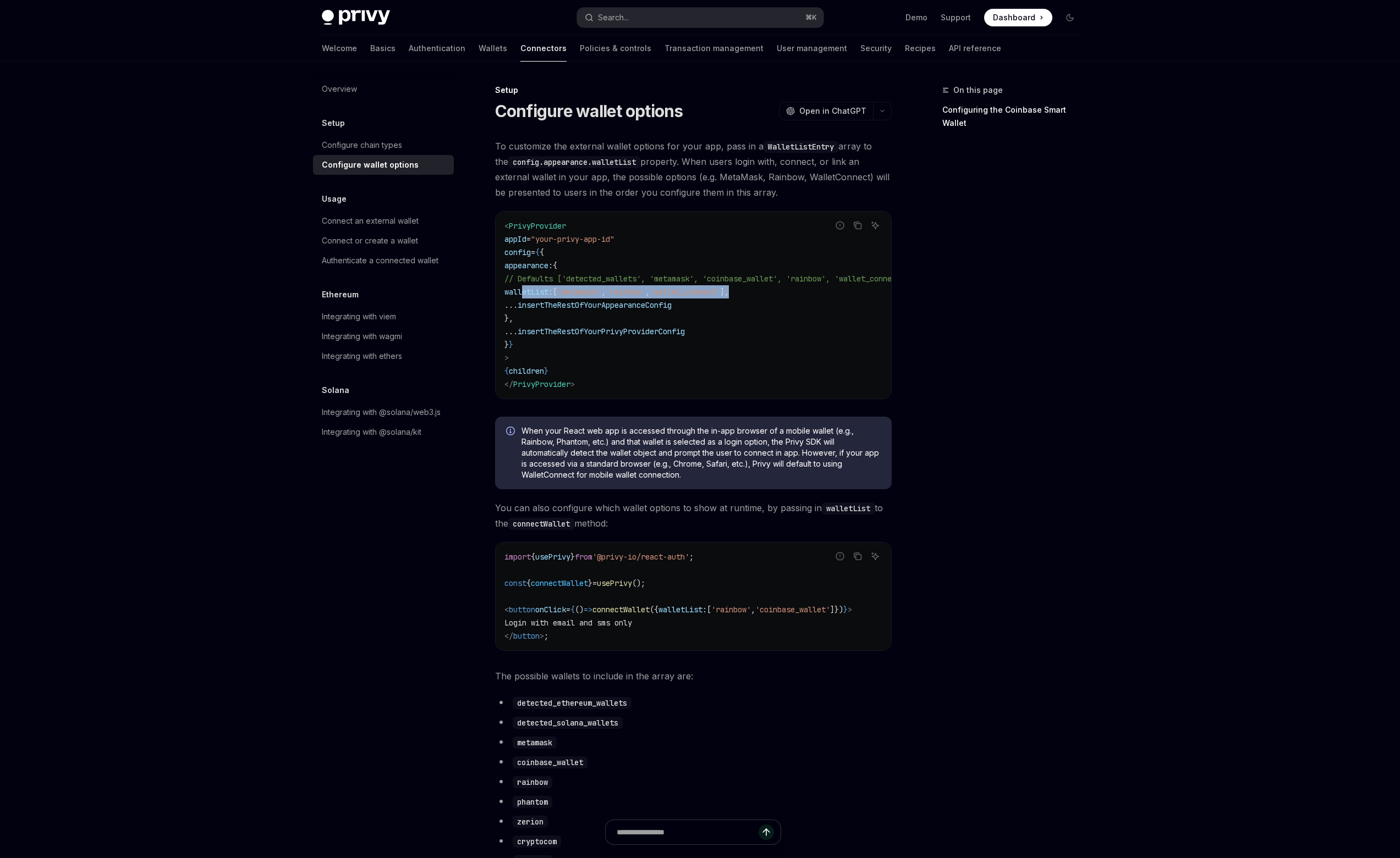
drag, startPoint x: 522, startPoint y: 291, endPoint x: 787, endPoint y: 290, distance: 265.0
click at [787, 290] on code "< PrivyProvider appId = "your-privy-app-id" config = { { appearance: { // Defau…" at bounding box center [720, 305] width 431 height 172
copy span "walletList: [ 'metamask' , 'rainbow' , 'wallet_connect' ],"
click at [951, 12] on link "Support" at bounding box center [955, 17] width 31 height 11
click at [646, 303] on span "insertTheRestOfYourAppearanceConfig" at bounding box center [594, 305] width 154 height 10
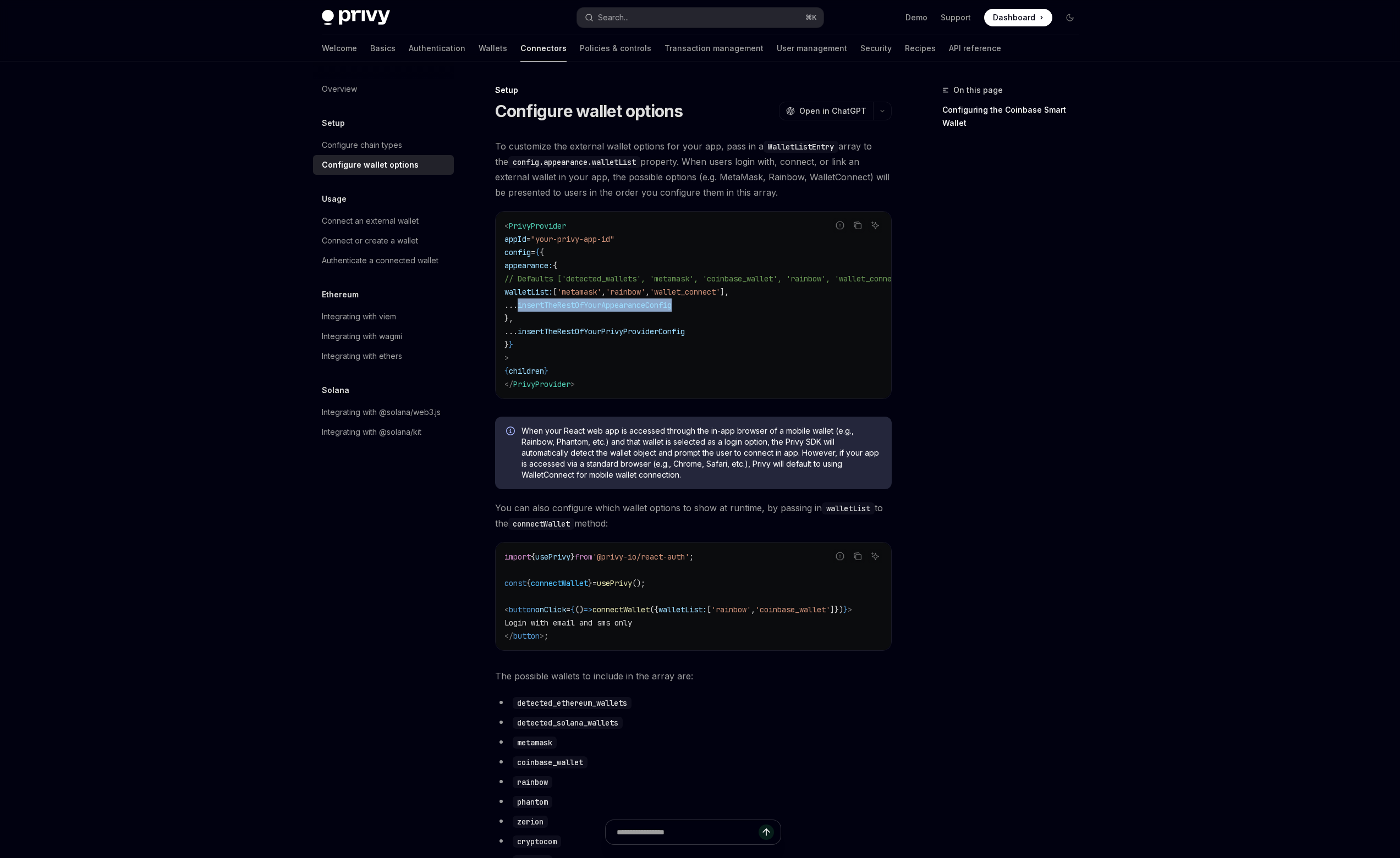
click at [646, 303] on span "insertTheRestOfYourAppearanceConfig" at bounding box center [594, 305] width 154 height 10
click at [399, 408] on div "Integrating with @solana/web3.js" at bounding box center [381, 412] width 119 height 13
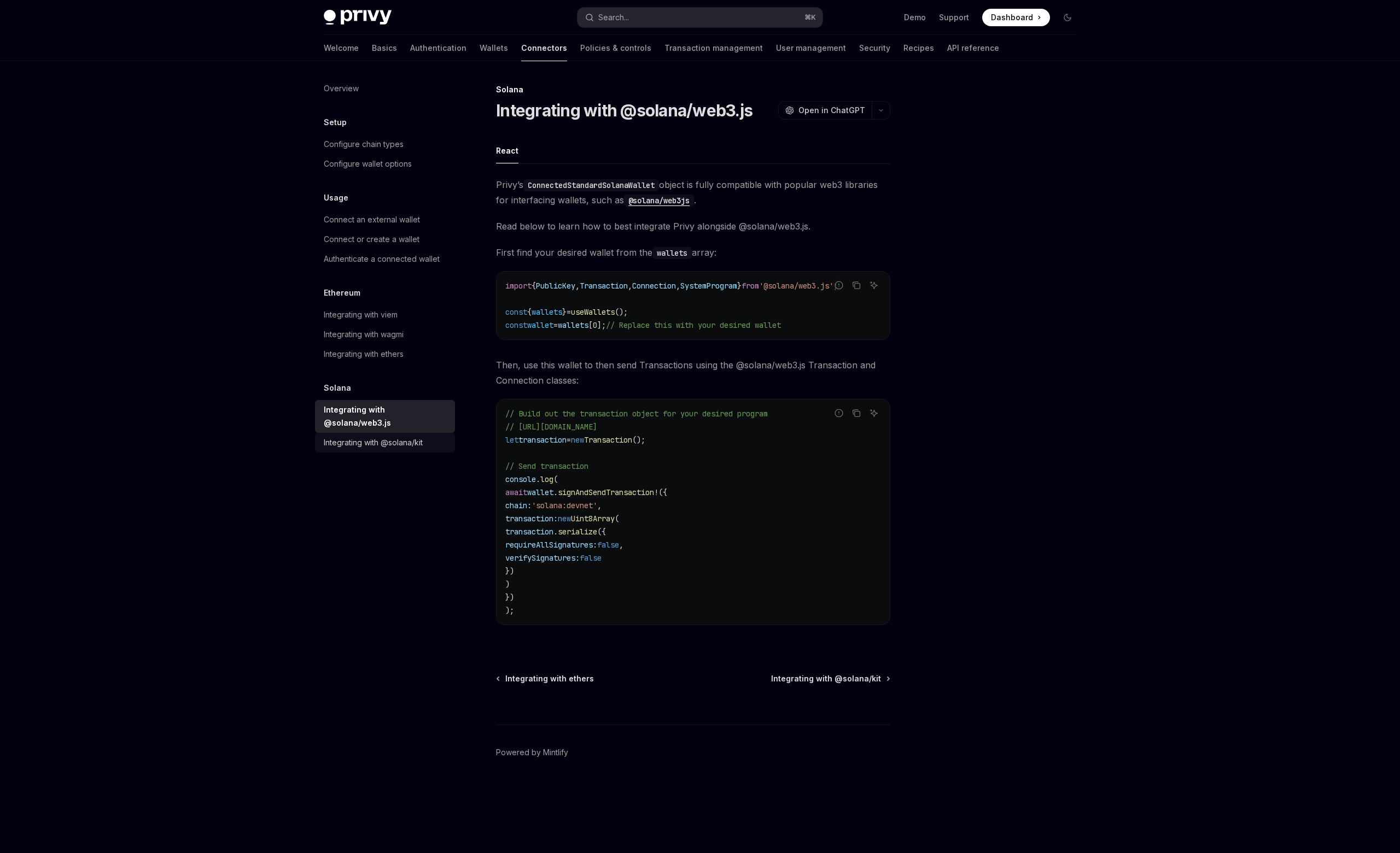
click at [434, 436] on div "Integrating with @solana/kit" at bounding box center [385, 442] width 125 height 13
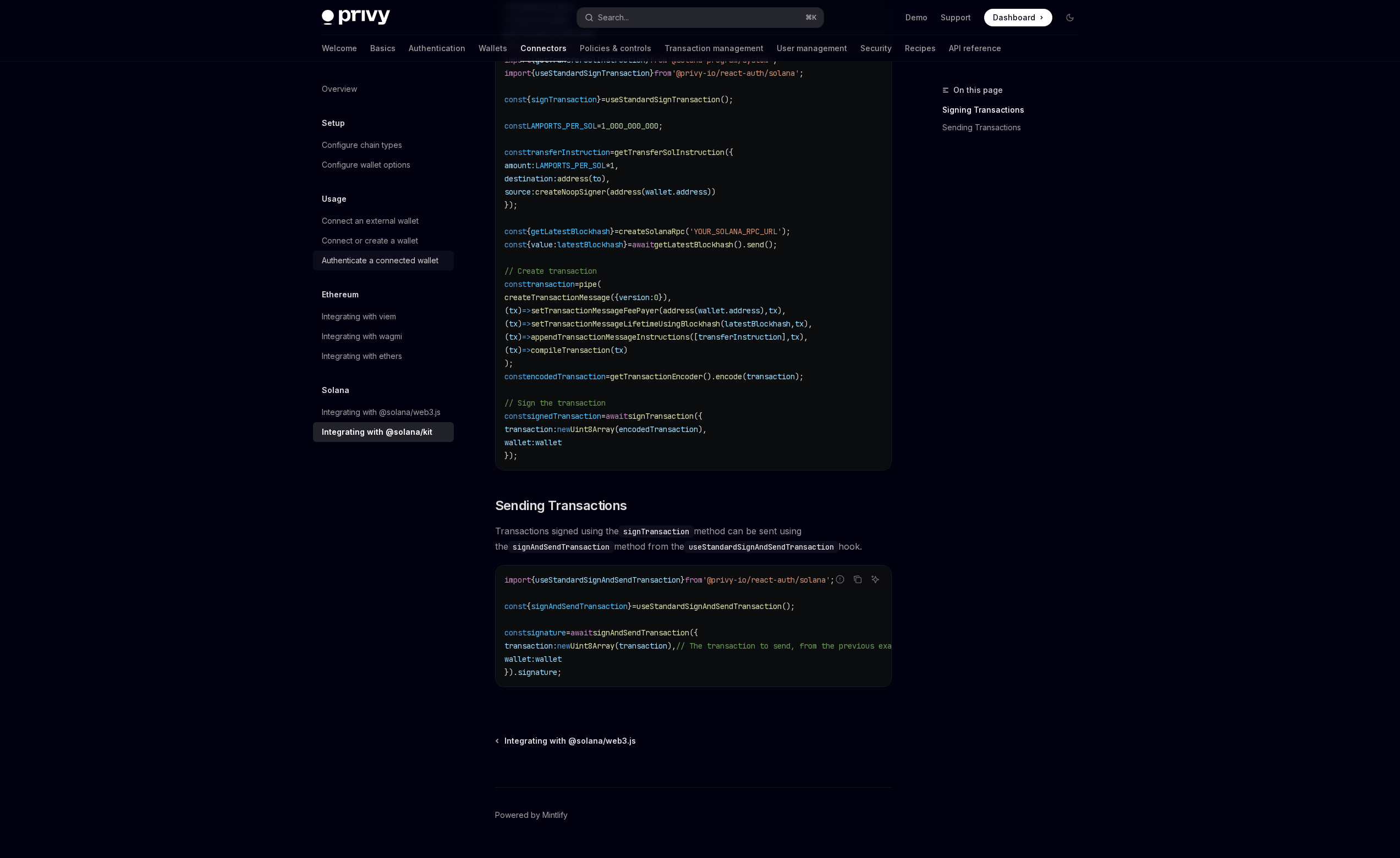
scroll to position [525, 0]
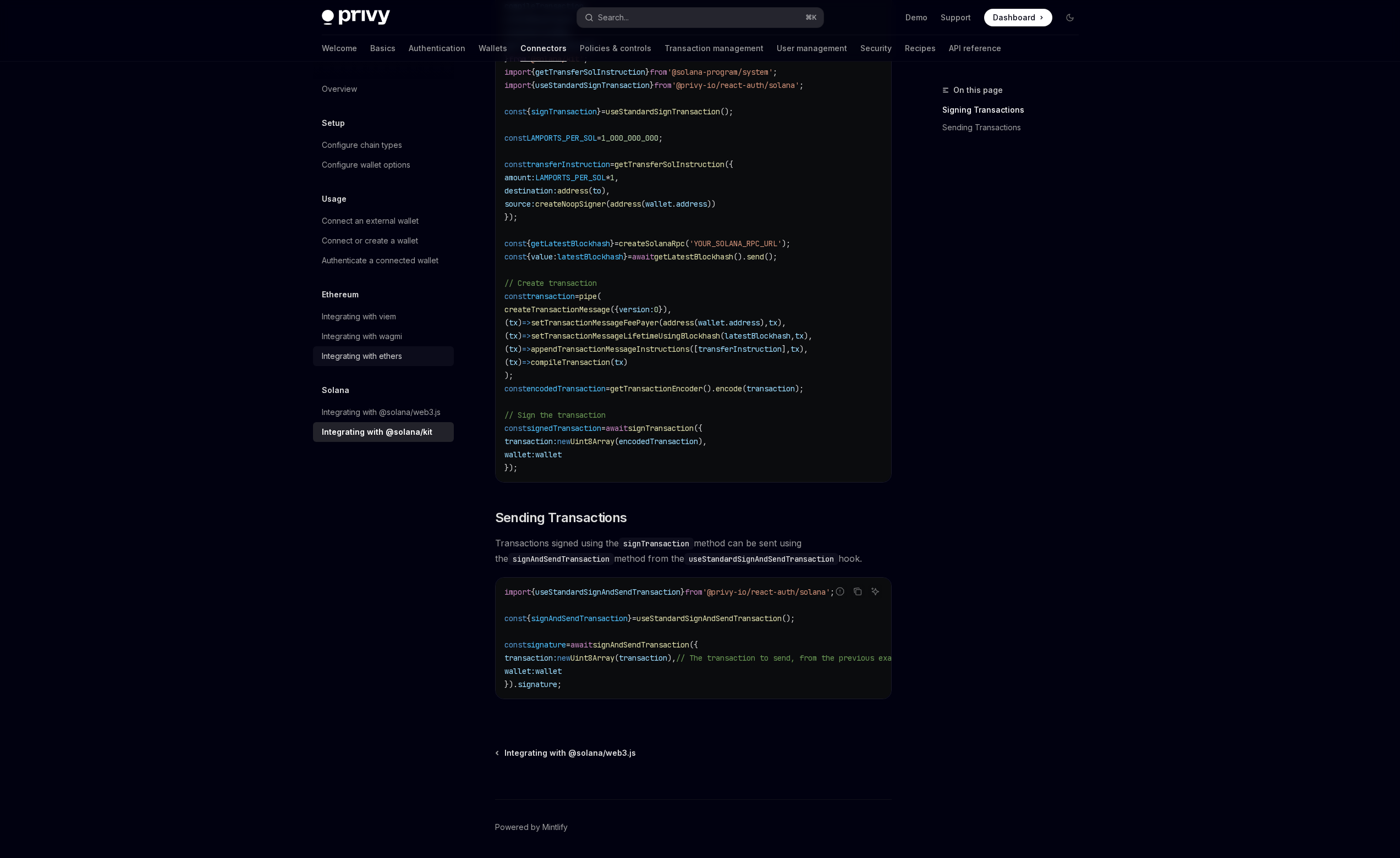
click at [350, 347] on link "Integrating with ethers" at bounding box center [384, 356] width 140 height 20
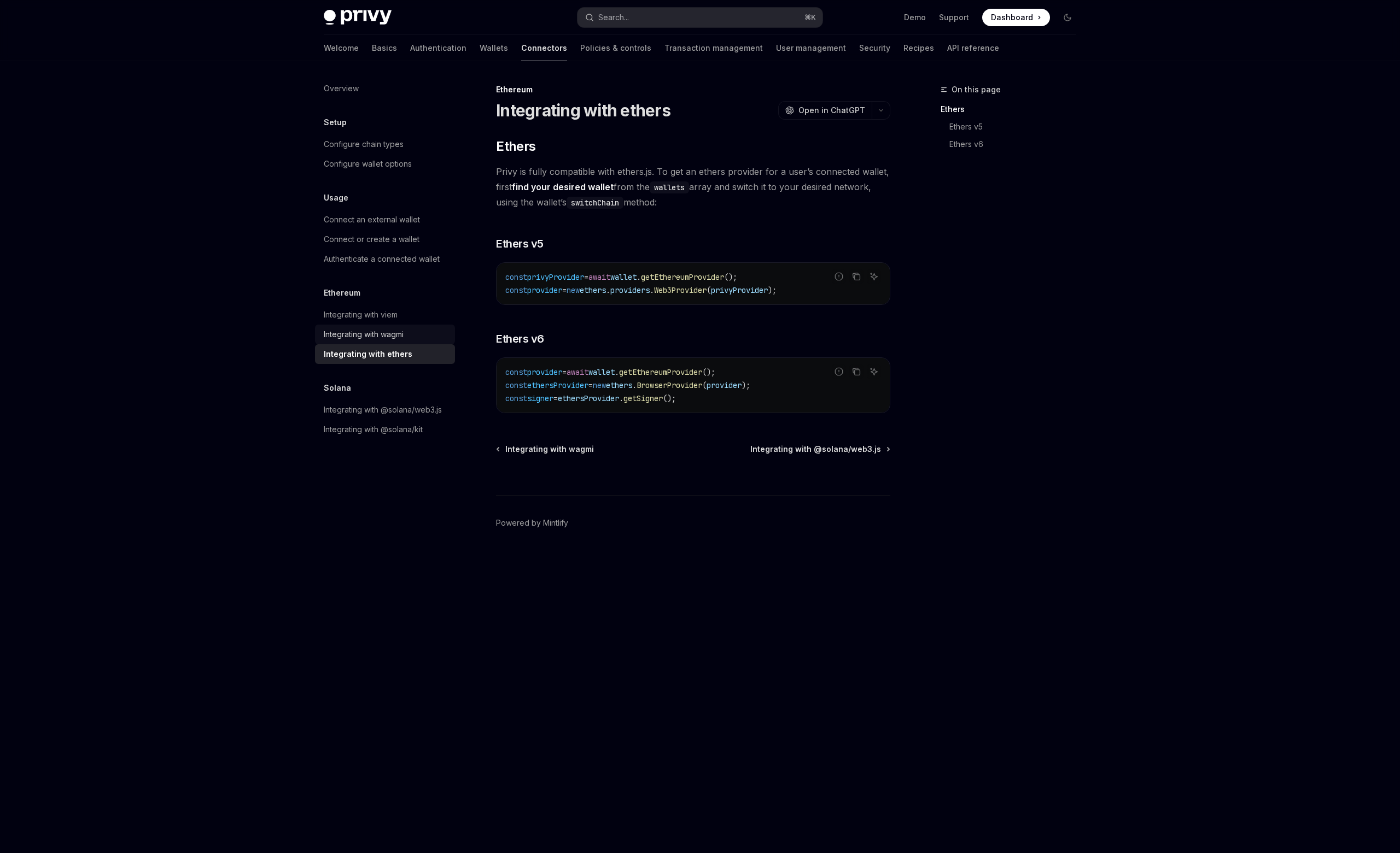
click at [351, 333] on div "Integrating with wagmi" at bounding box center [363, 334] width 80 height 13
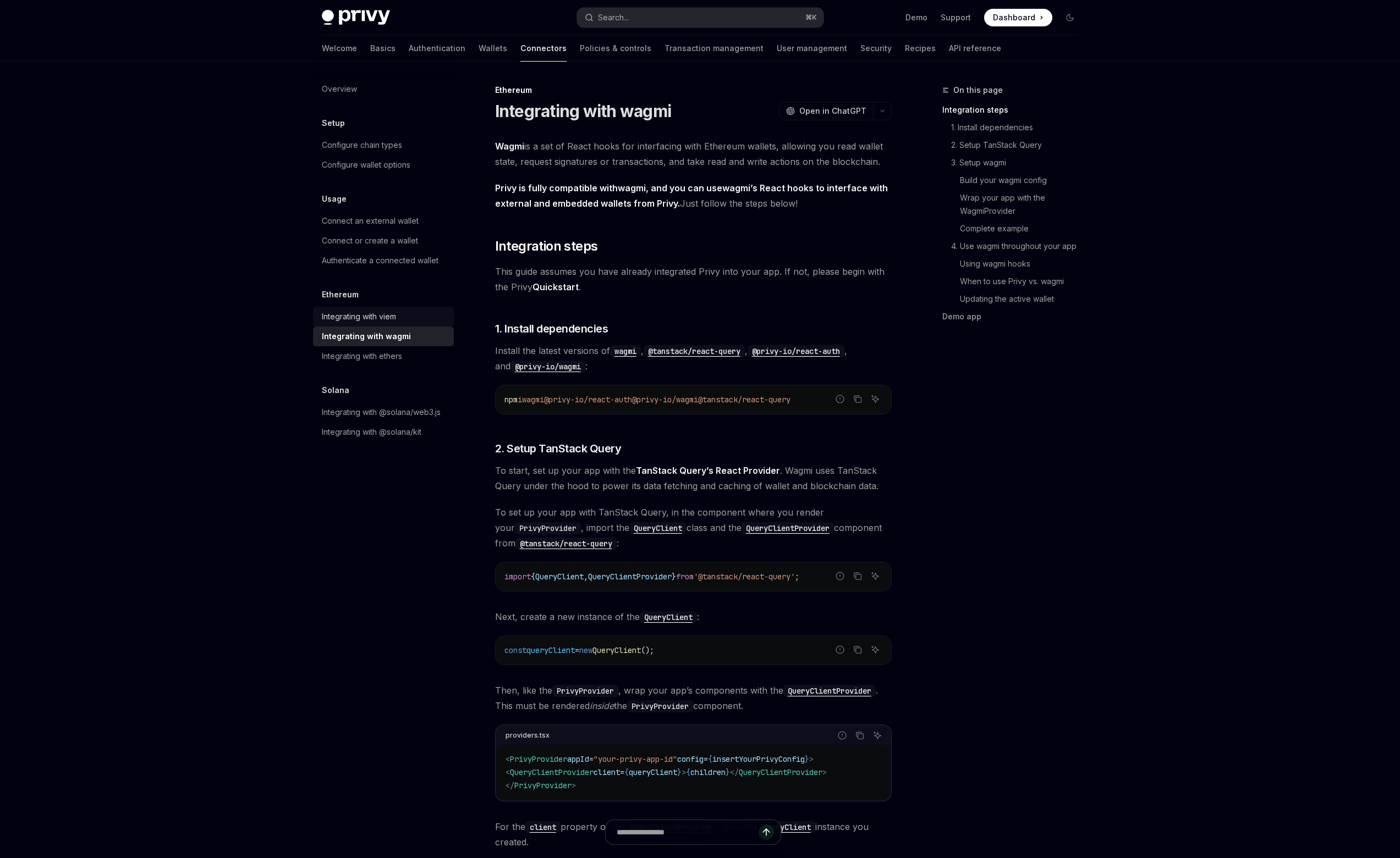
click at [358, 319] on div "Integrating with viem" at bounding box center [358, 316] width 74 height 13
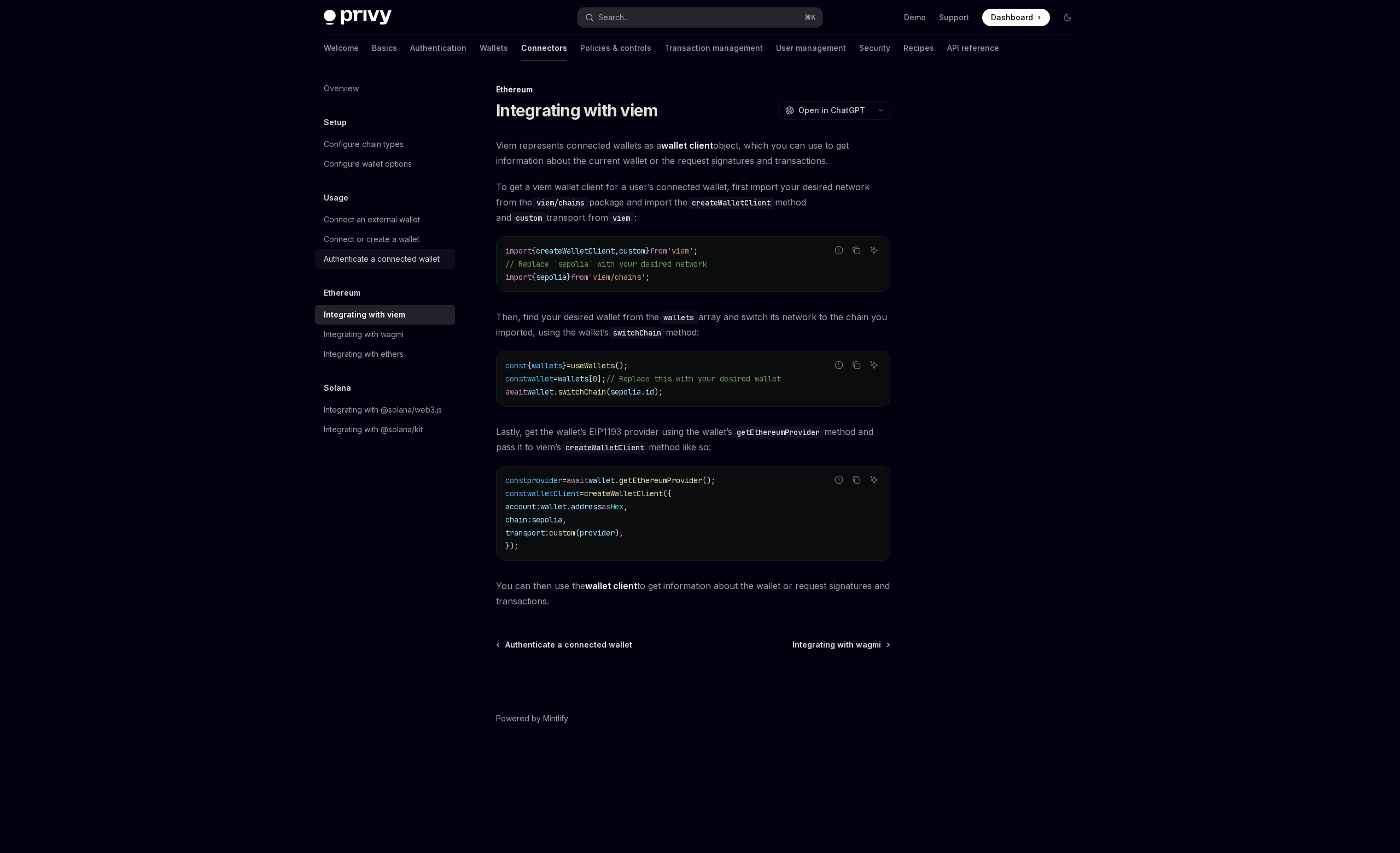
click at [378, 266] on link "Authenticate a connected wallet" at bounding box center [384, 259] width 140 height 20
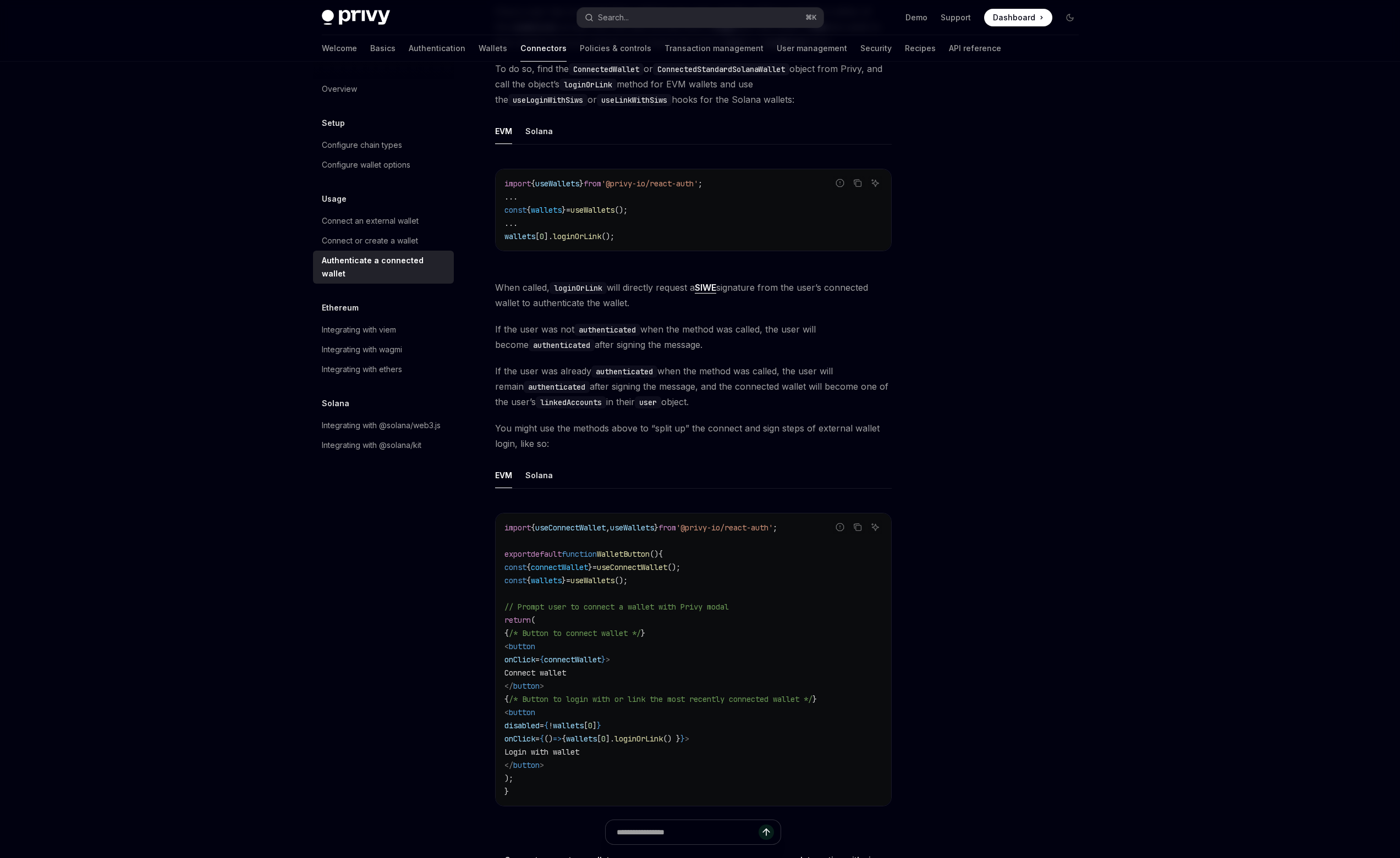
scroll to position [174, 0]
click at [535, 139] on div "Solana" at bounding box center [539, 131] width 28 height 26
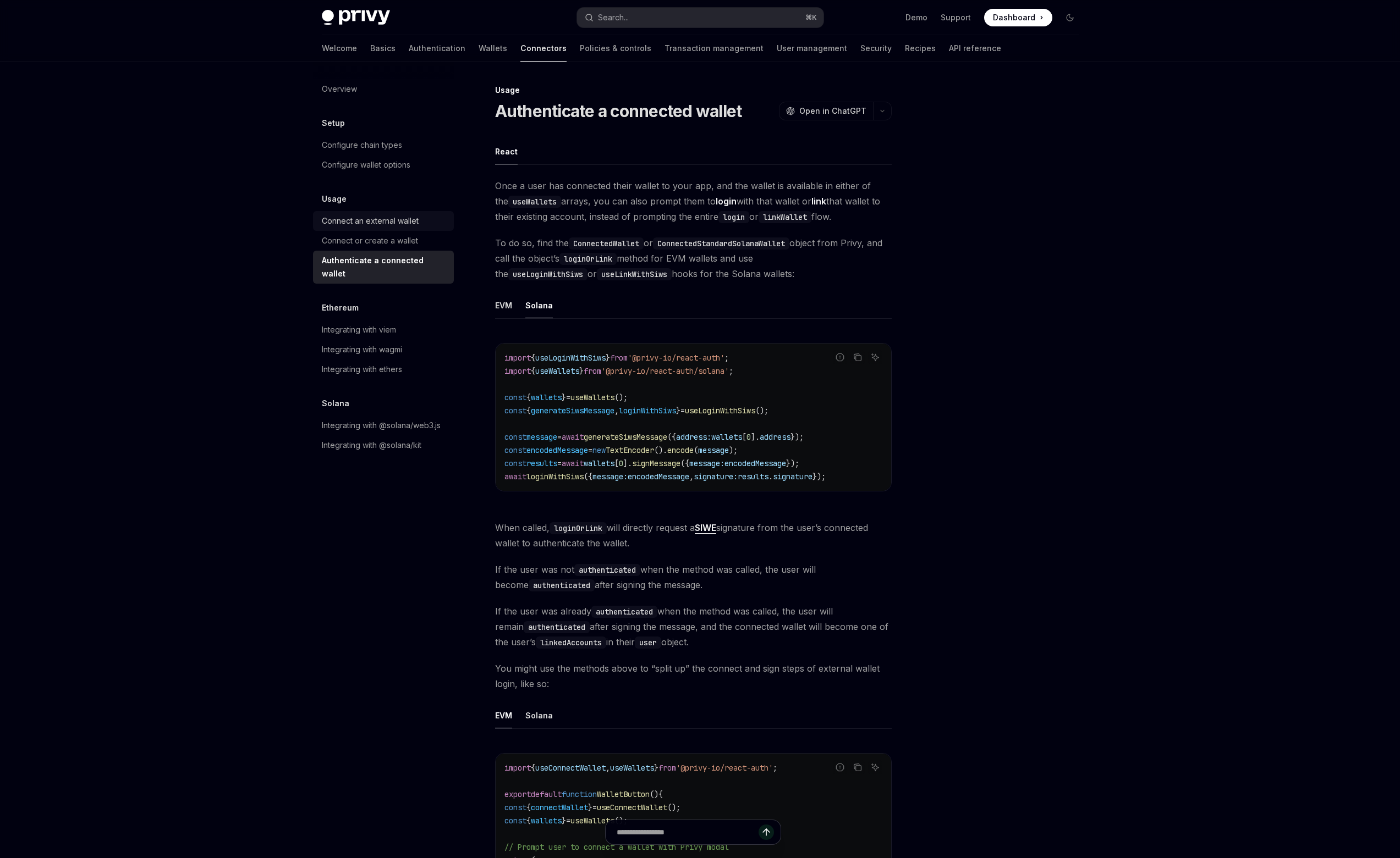
click at [371, 227] on div "Connect an external wallet" at bounding box center [370, 220] width 97 height 13
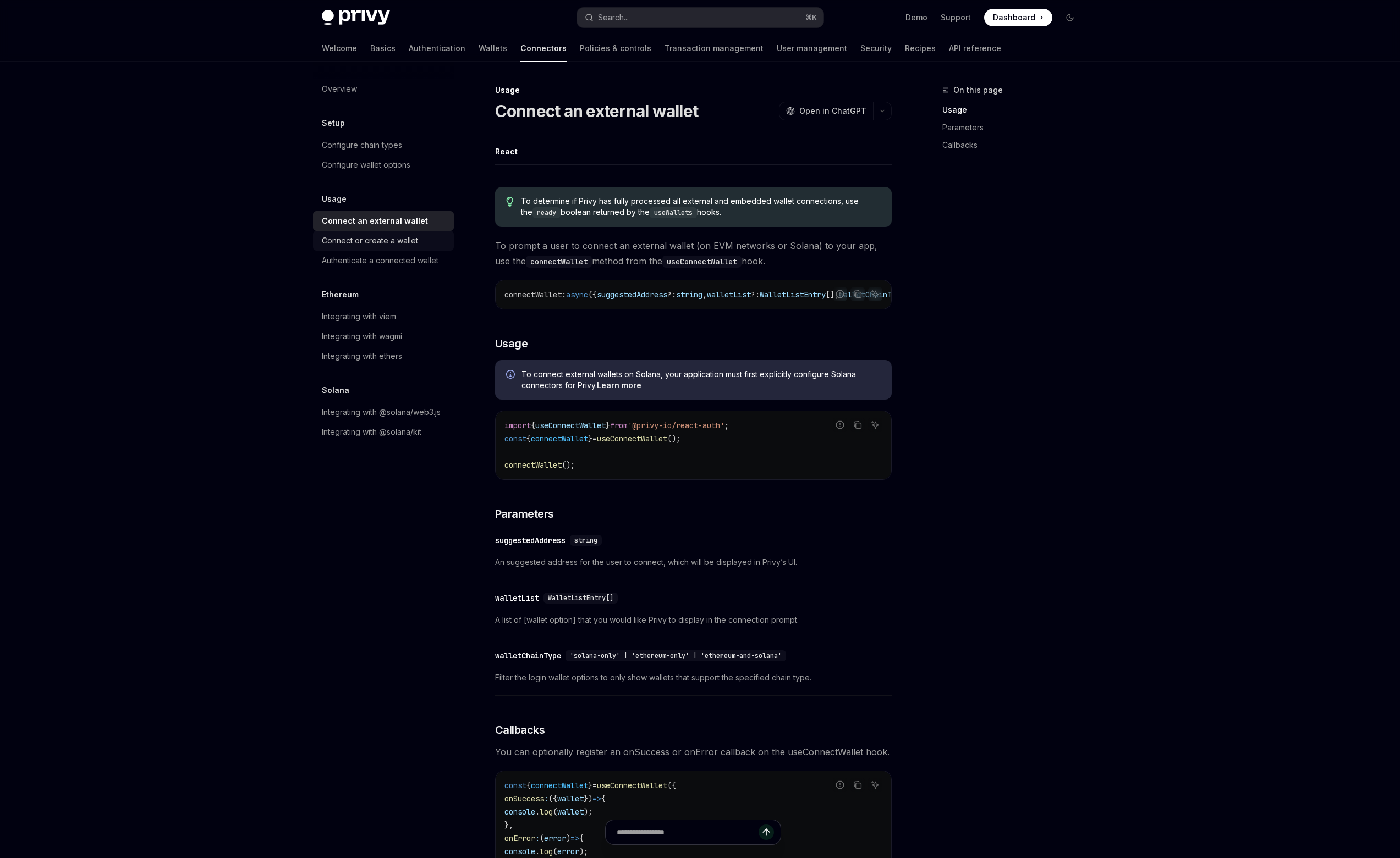
click at [376, 238] on div "Connect or create a wallet" at bounding box center [369, 240] width 96 height 13
type textarea "*"
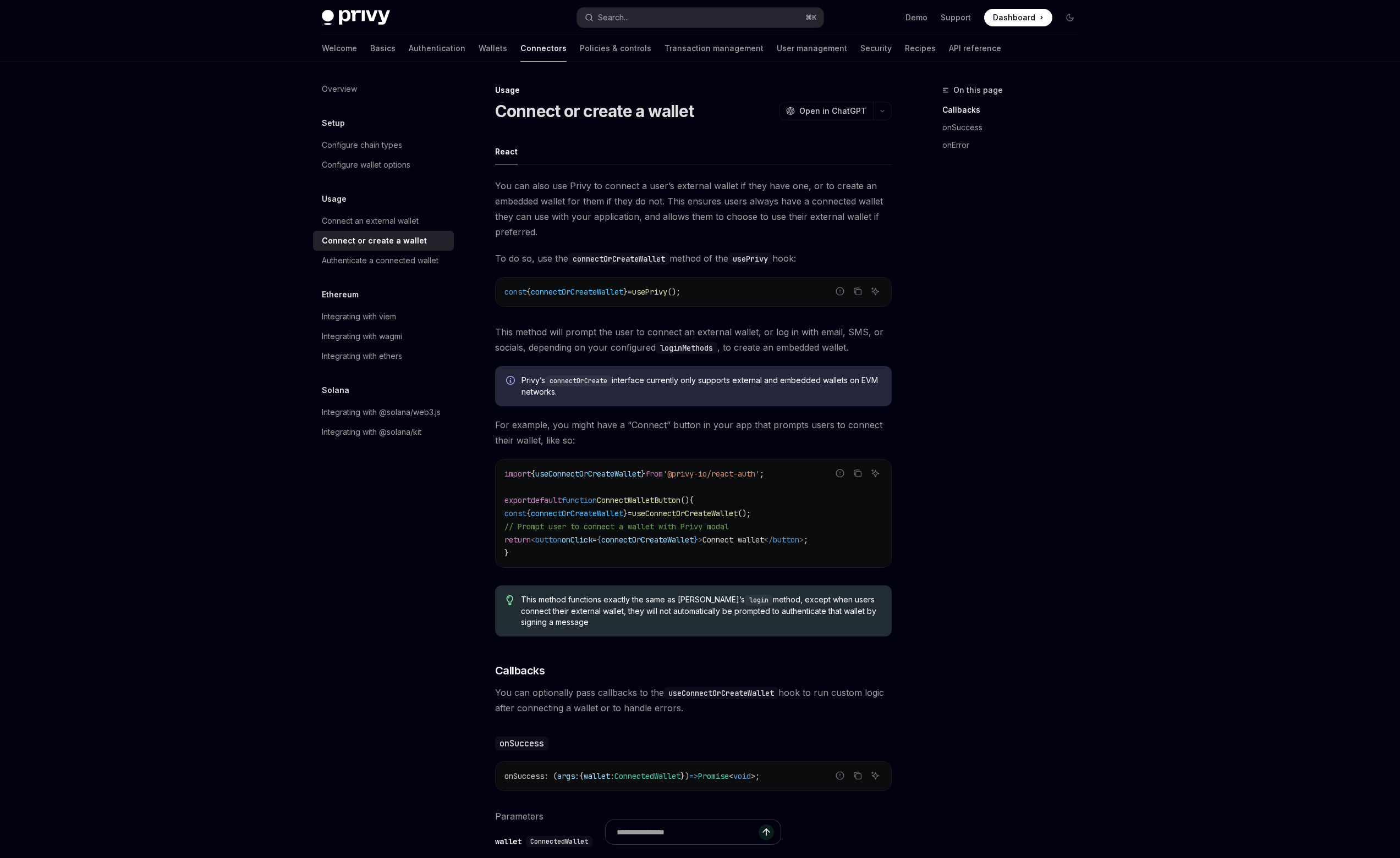
click at [423, 232] on link "Connect or create a wallet" at bounding box center [384, 241] width 140 height 20
click at [423, 226] on div "Connect an external wallet" at bounding box center [384, 220] width 126 height 13
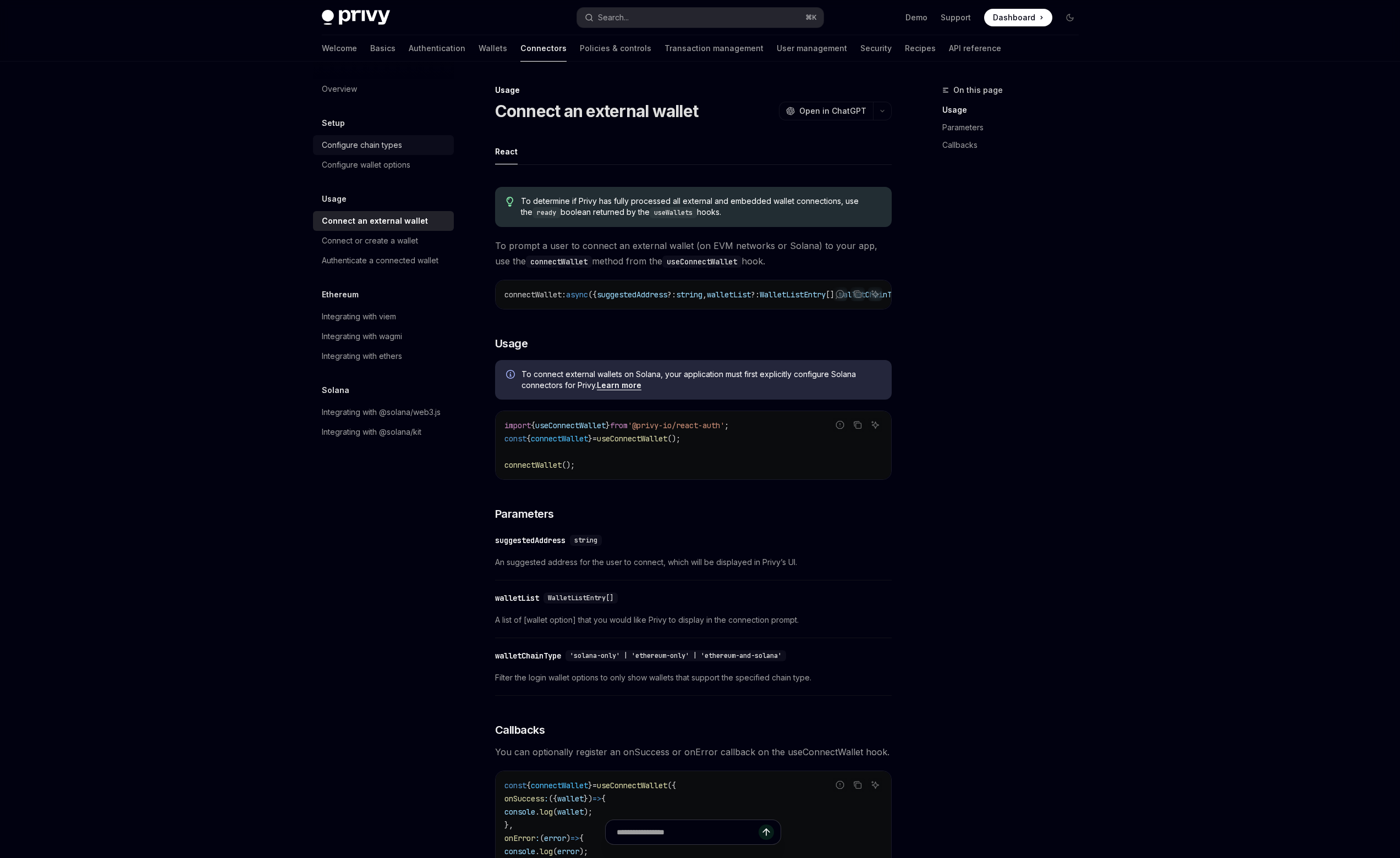
click at [321, 138] on div "Configure chain types" at bounding box center [361, 144] width 80 height 13
type textarea "*"
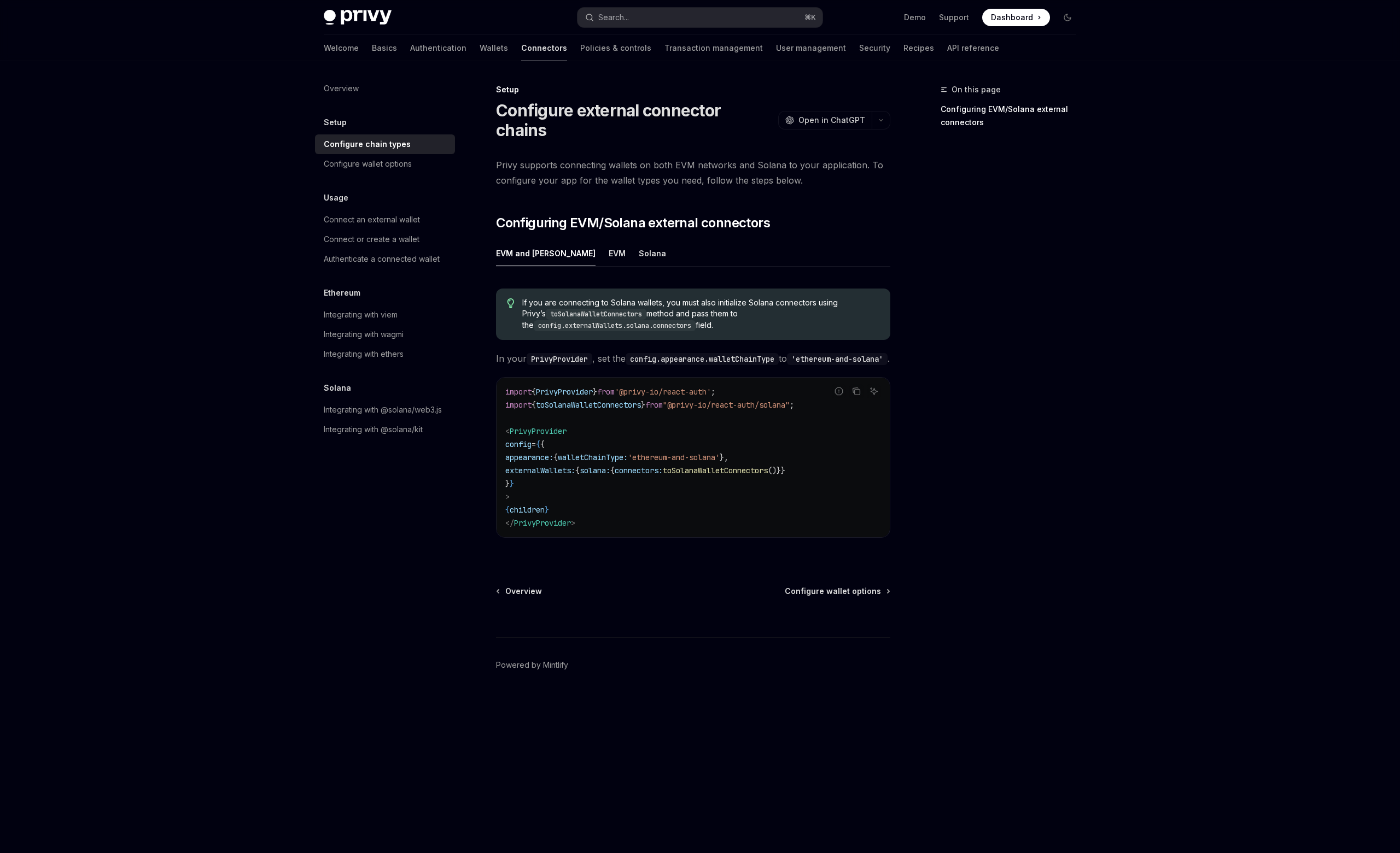
click at [751, 466] on span "toSolanaWalletConnectors" at bounding box center [715, 471] width 105 height 10
click at [580, 466] on span "{" at bounding box center [577, 471] width 4 height 10
click at [575, 466] on span "externalWallets:" at bounding box center [540, 471] width 70 height 10
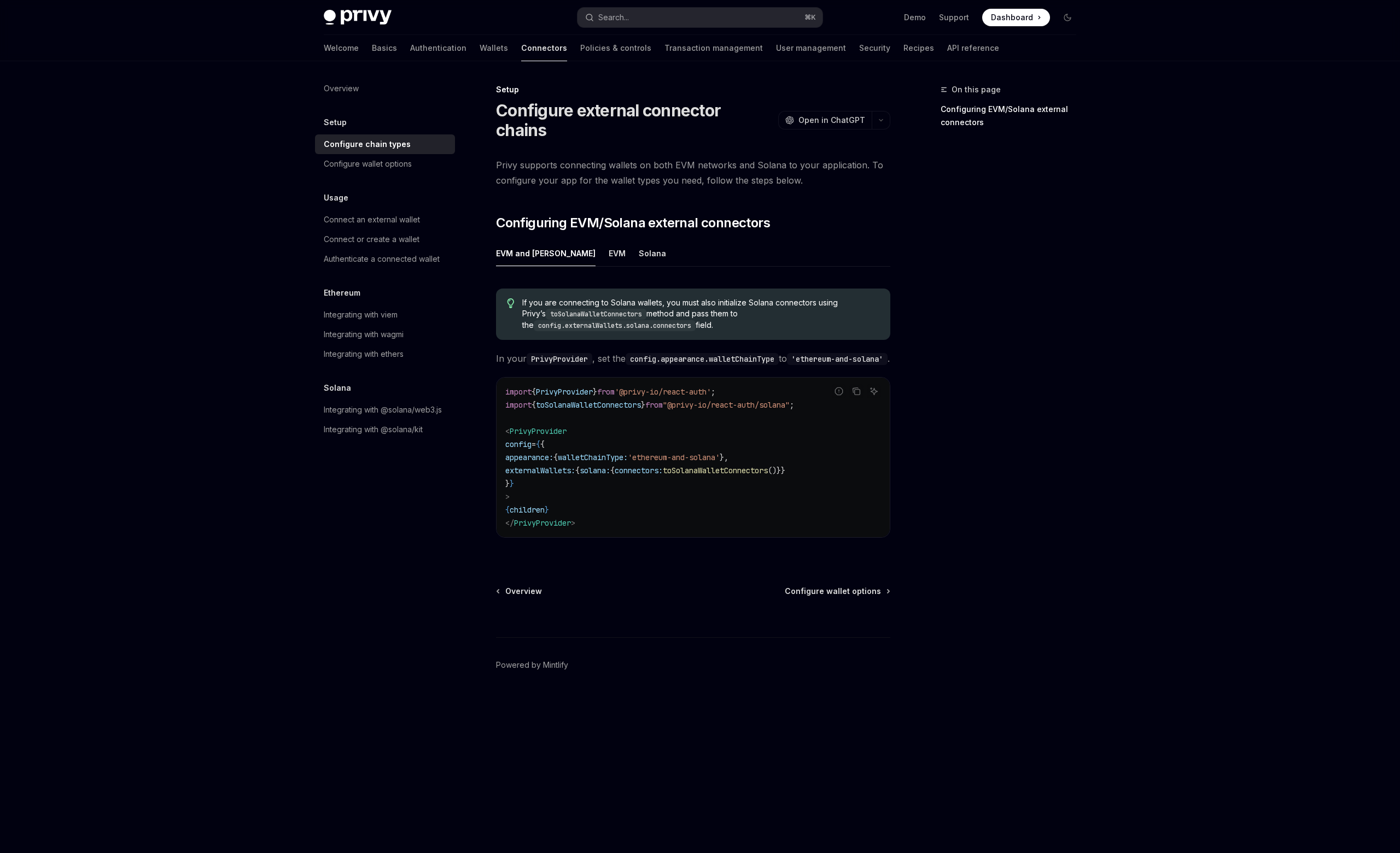
click at [575, 466] on span "externalWallets:" at bounding box center [540, 471] width 70 height 10
copy span "externalWallets"
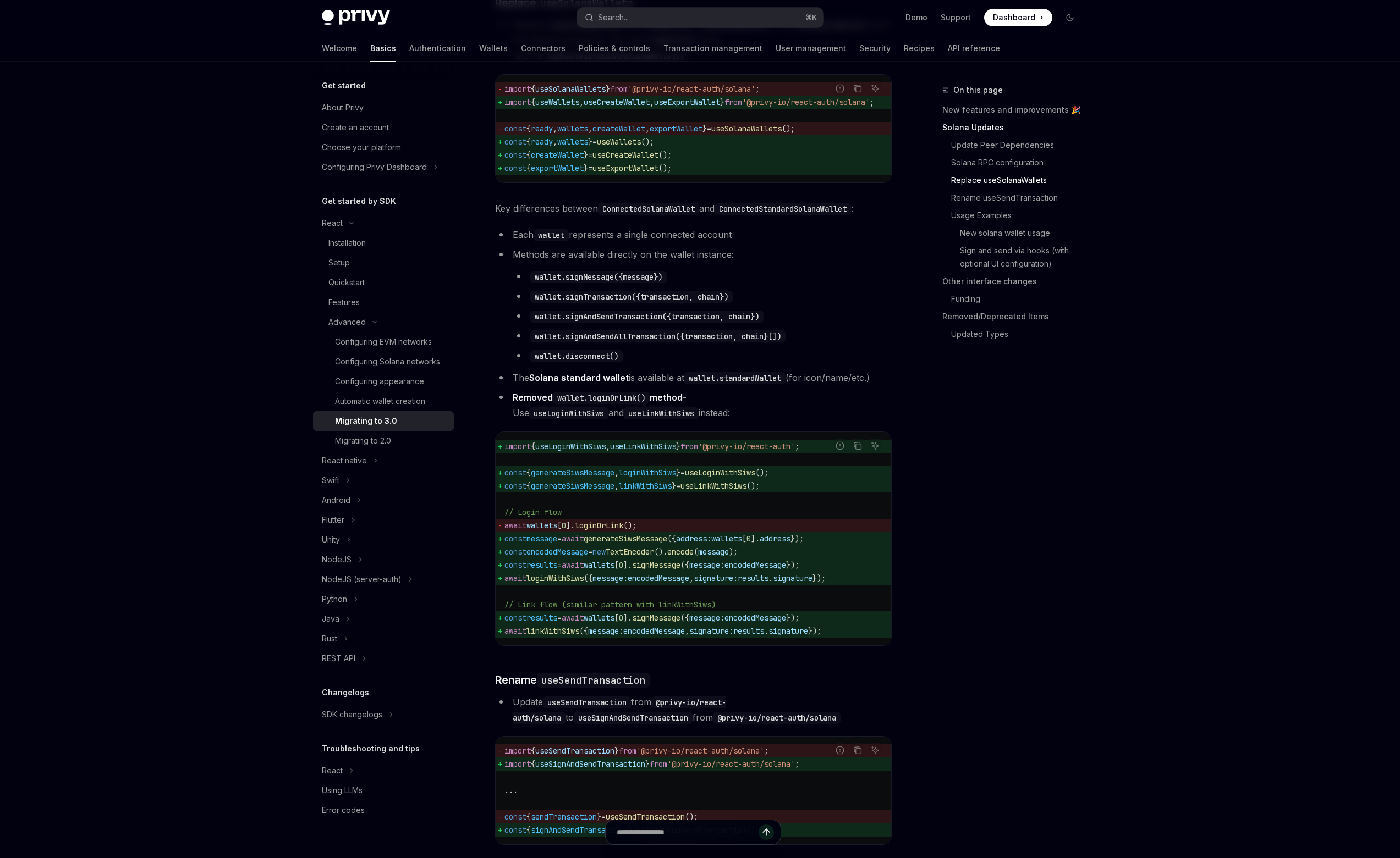
scroll to position [1533, 0]
